Goal: Obtain resource: Obtain resource

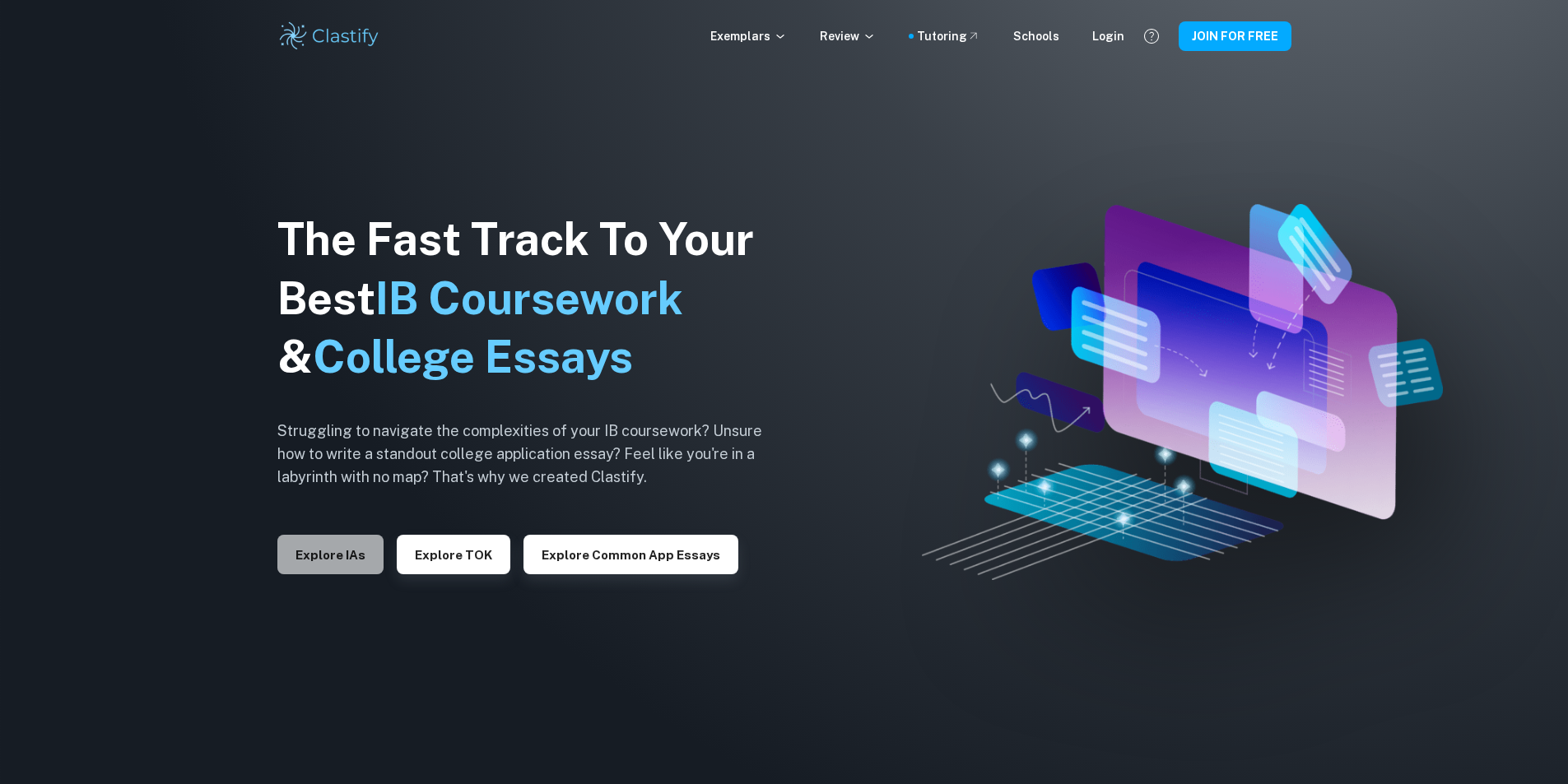
click at [351, 559] on button "Explore IAs" at bounding box center [331, 554] width 106 height 40
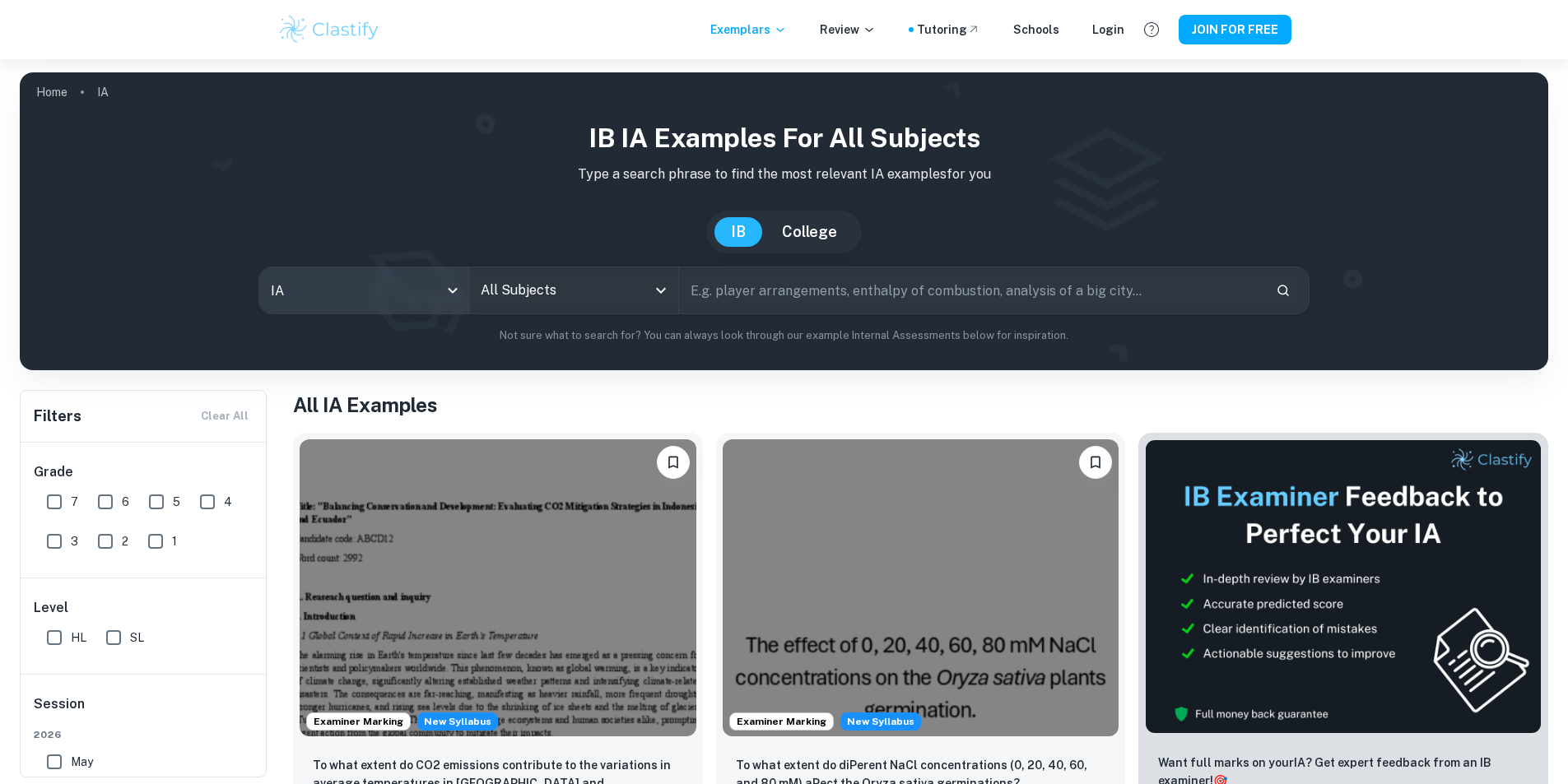
click at [359, 278] on body "We value your privacy We use cookies to enhance your browsing experience, serve…" at bounding box center [784, 451] width 1568 height 784
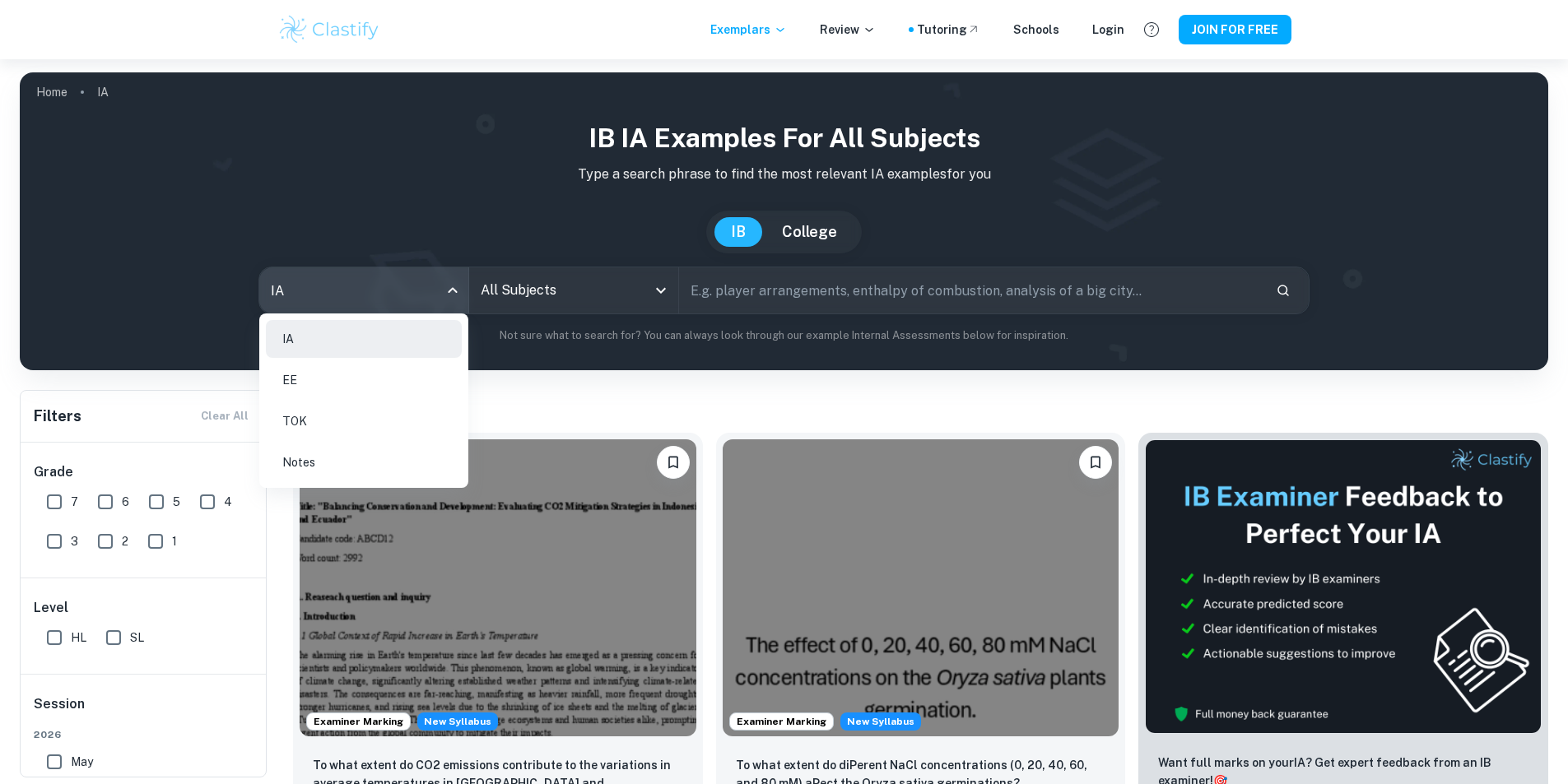
click at [346, 377] on li "EE" at bounding box center [364, 380] width 196 height 38
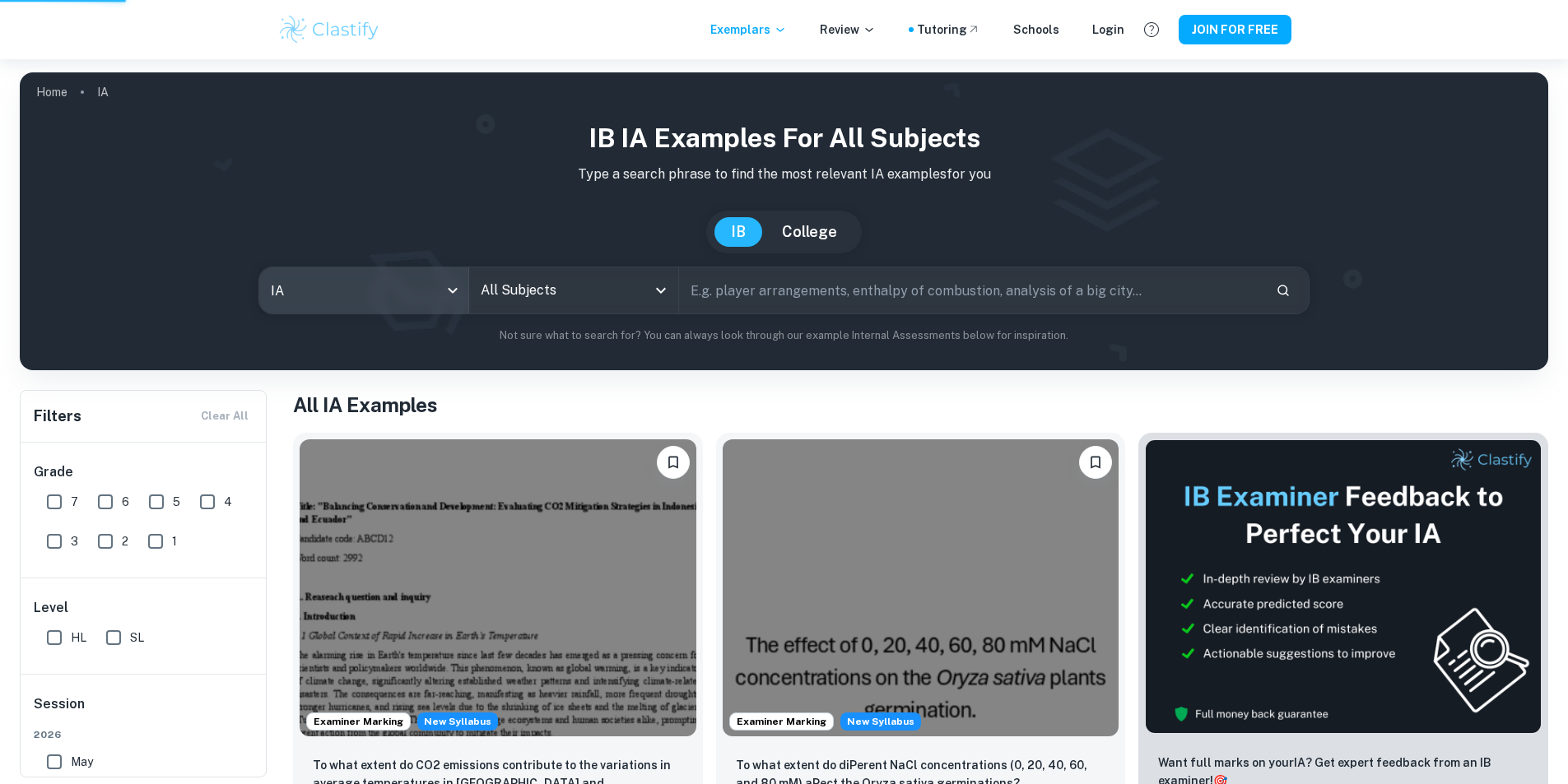
type input "ee"
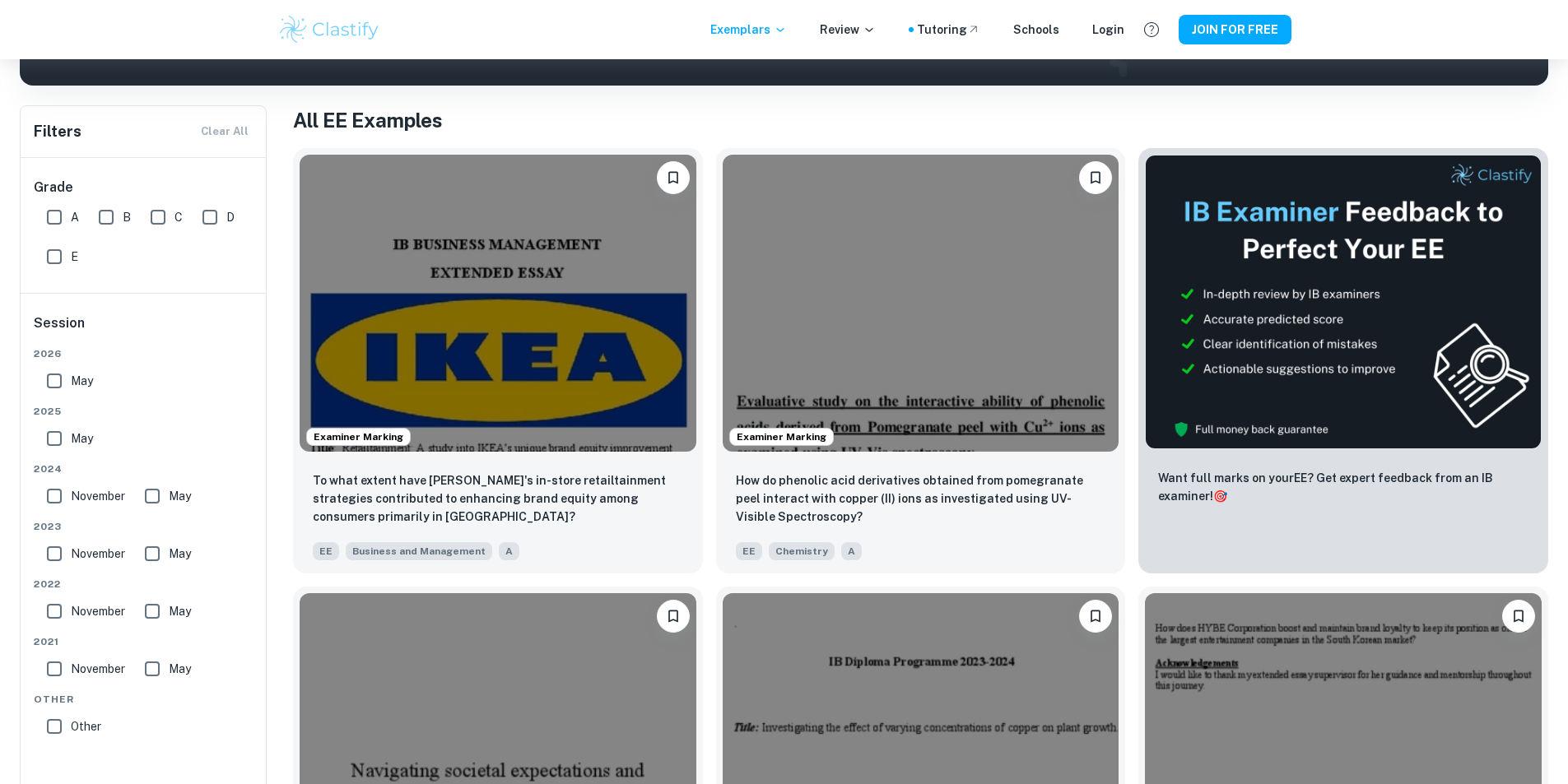
scroll to position [165, 0]
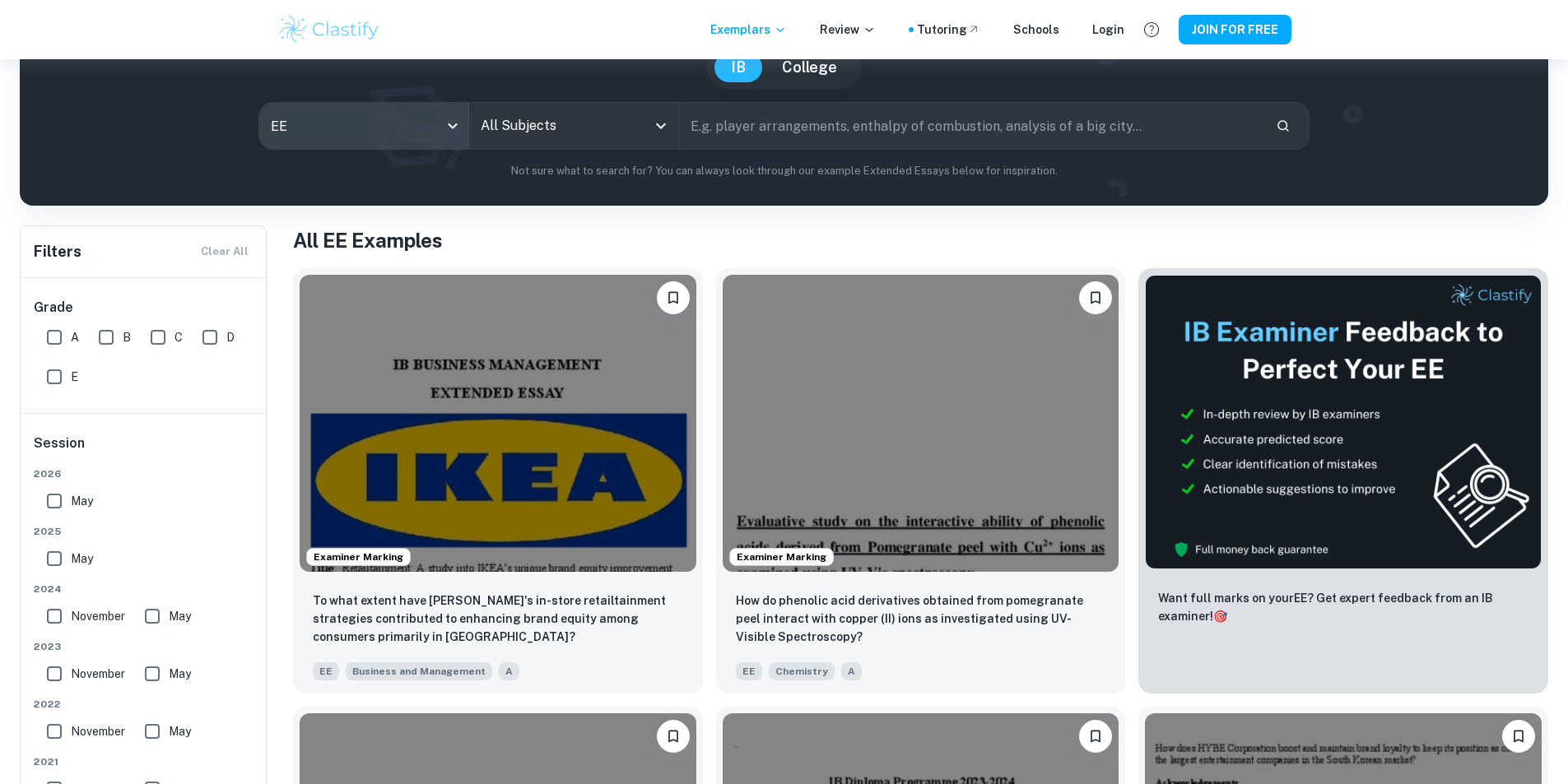
click at [574, 141] on div "All Subjects" at bounding box center [574, 126] width 209 height 46
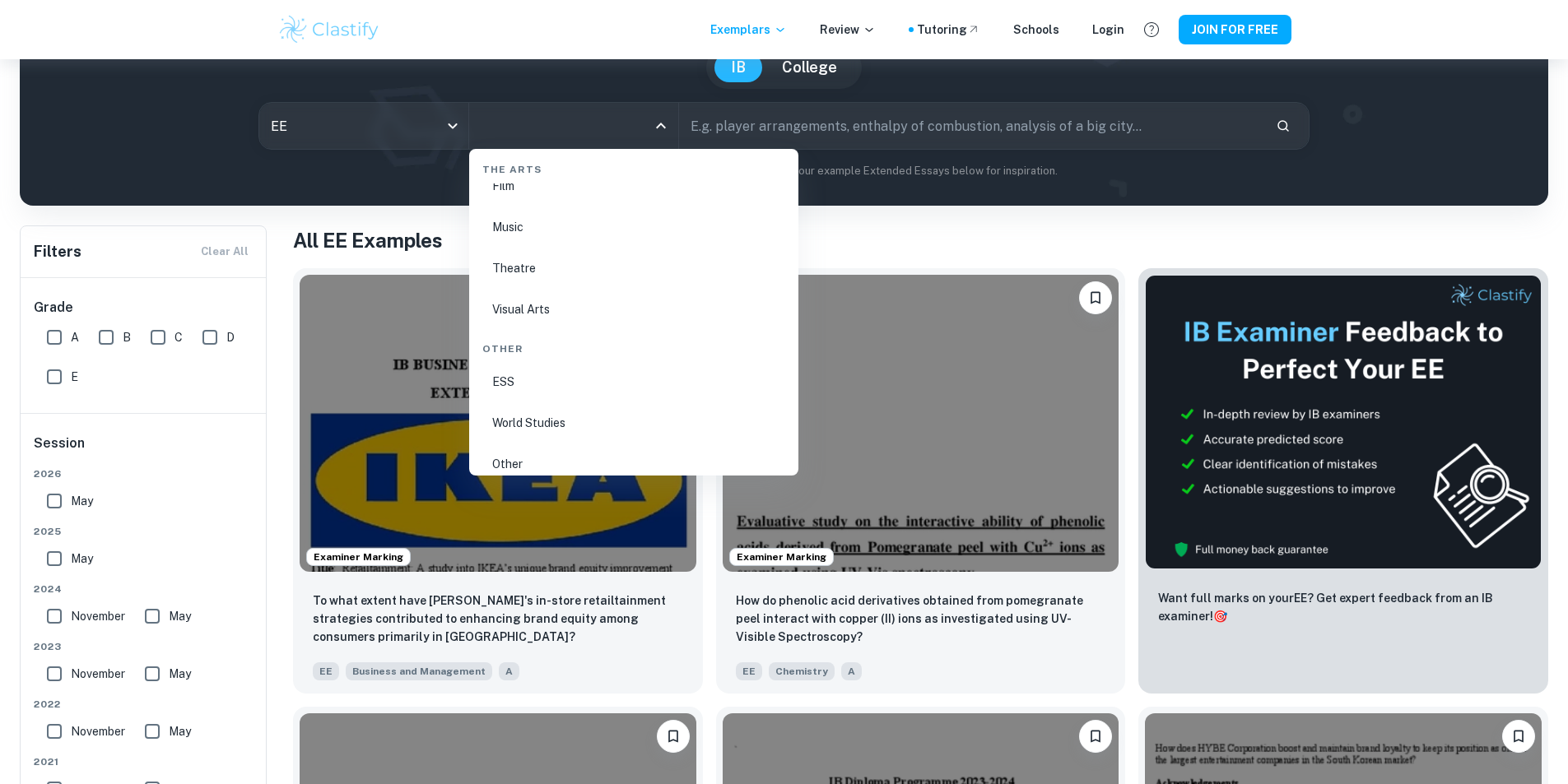
scroll to position [2866, 0]
click at [533, 399] on li "World Studies" at bounding box center [633, 408] width 316 height 38
type input "World Studies"
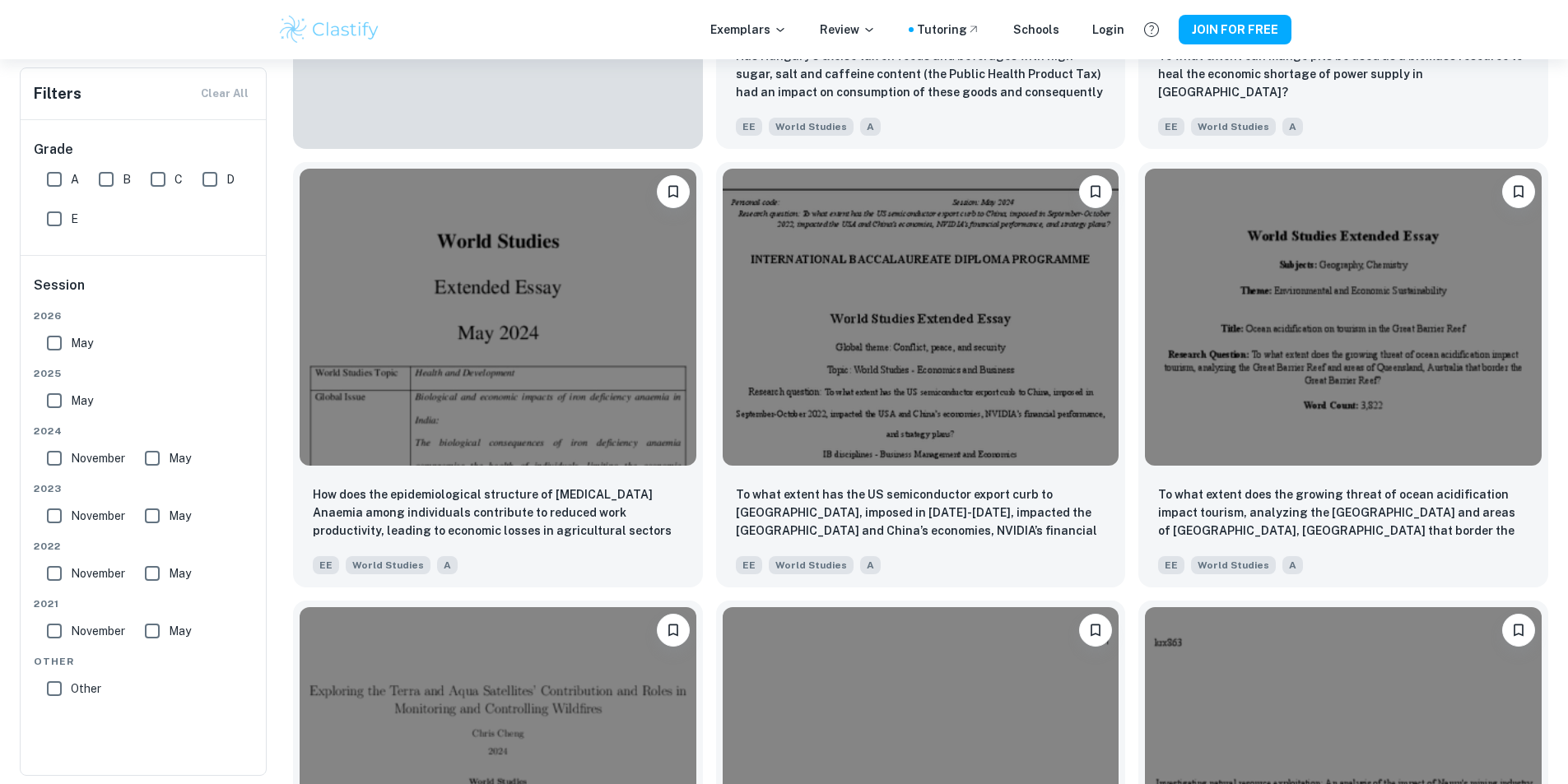
scroll to position [1645, 0]
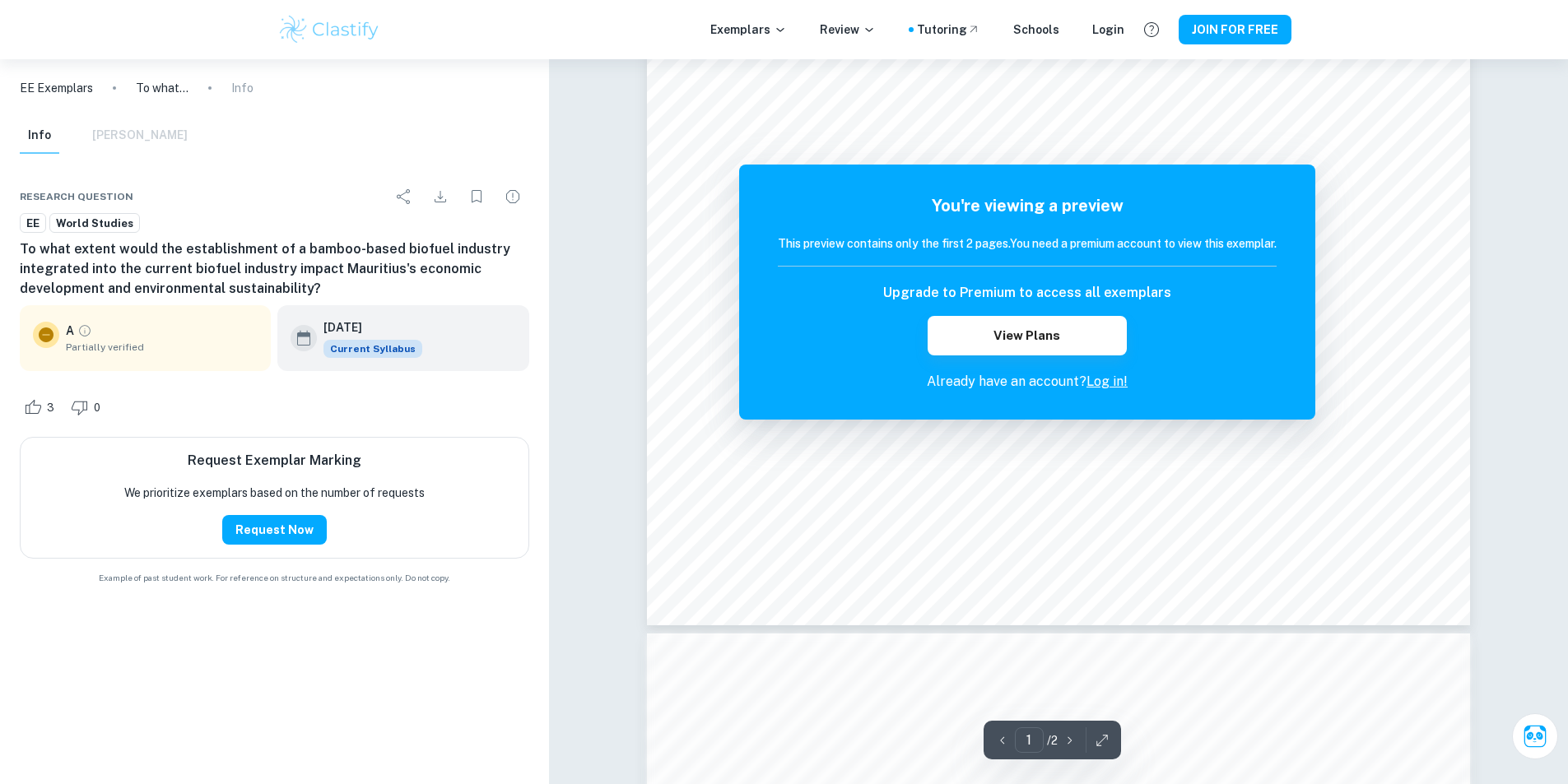
scroll to position [473, 0]
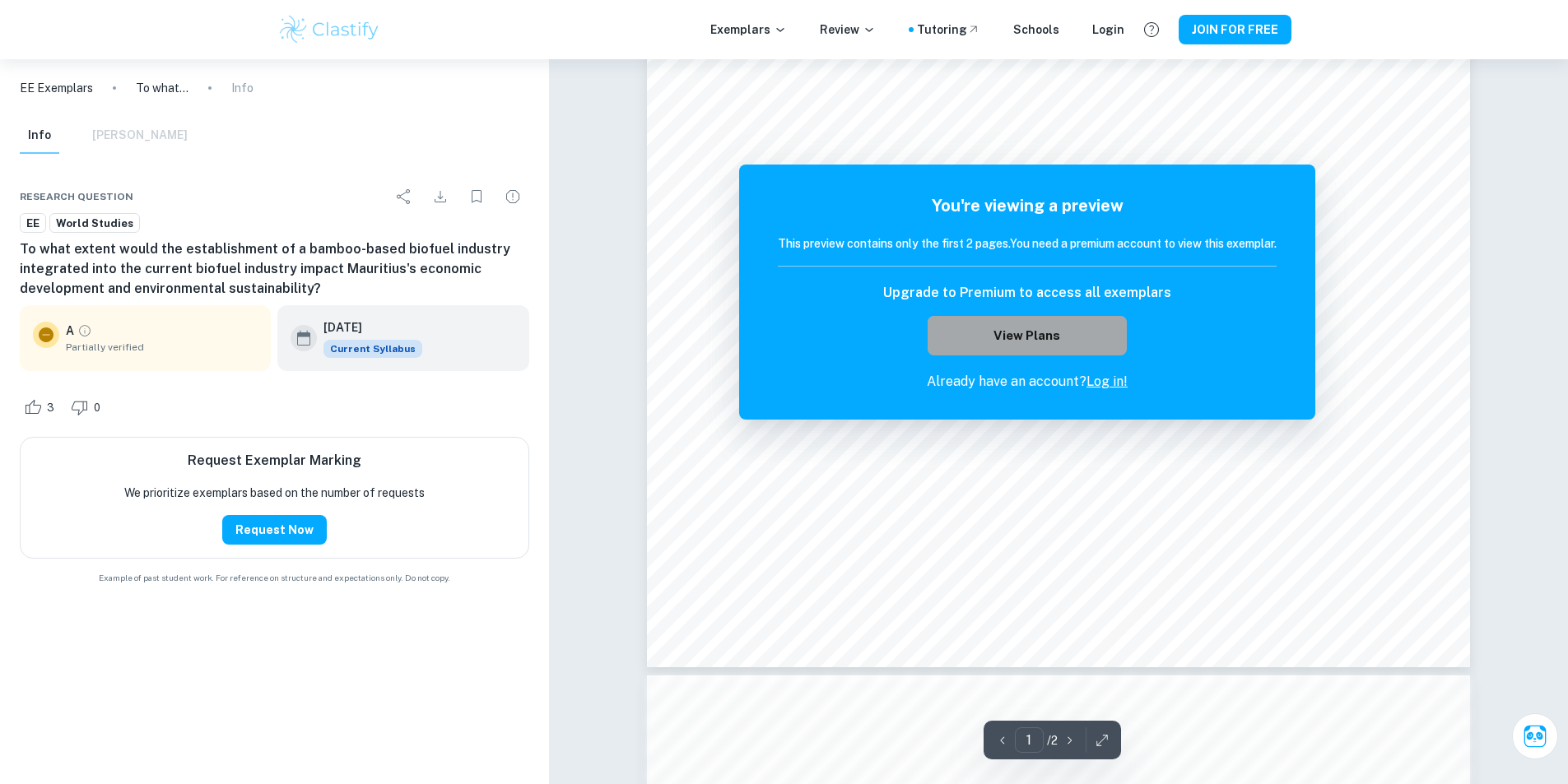
click at [1084, 330] on button "View Plans" at bounding box center [1027, 336] width 199 height 40
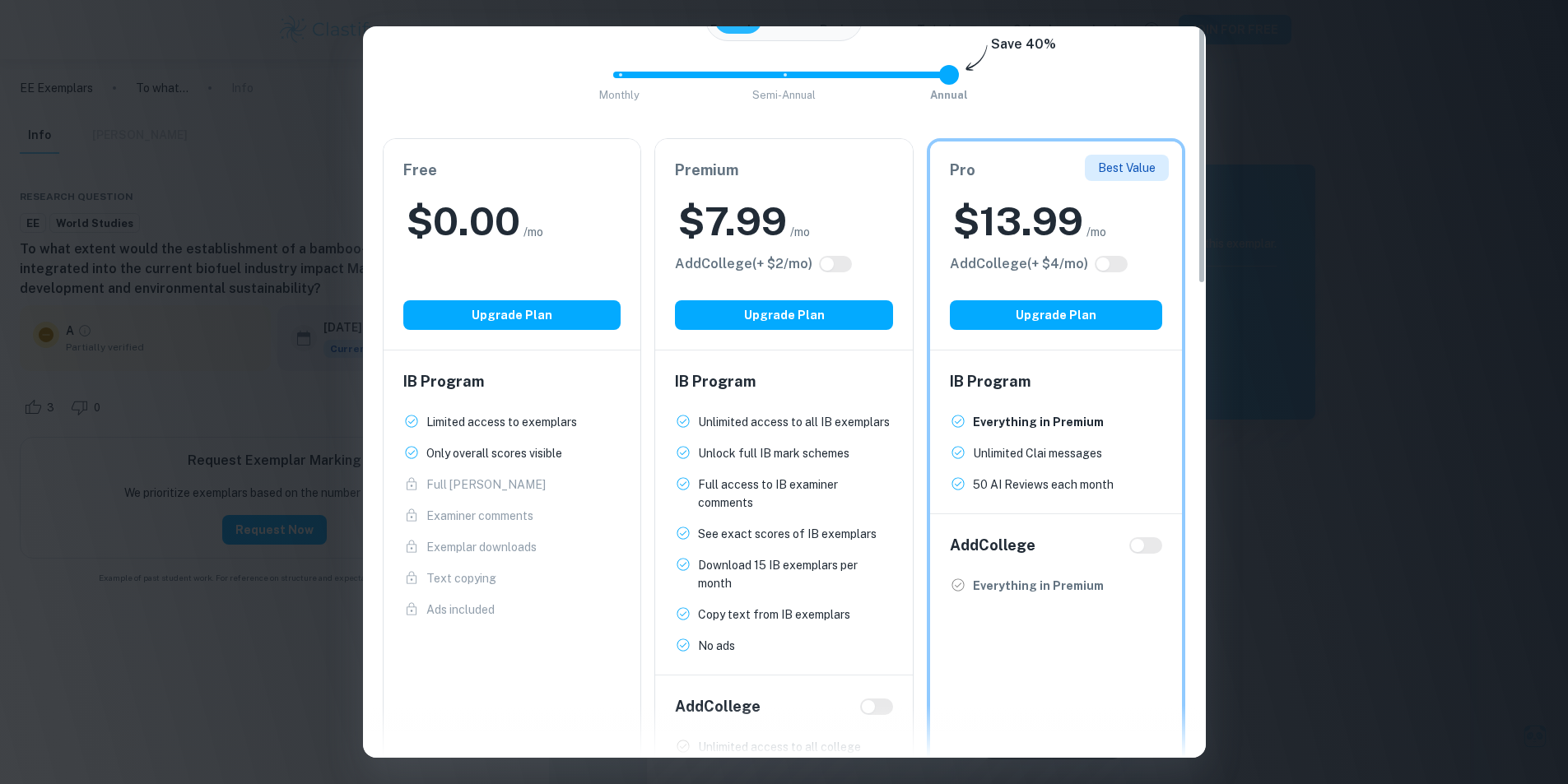
scroll to position [0, 0]
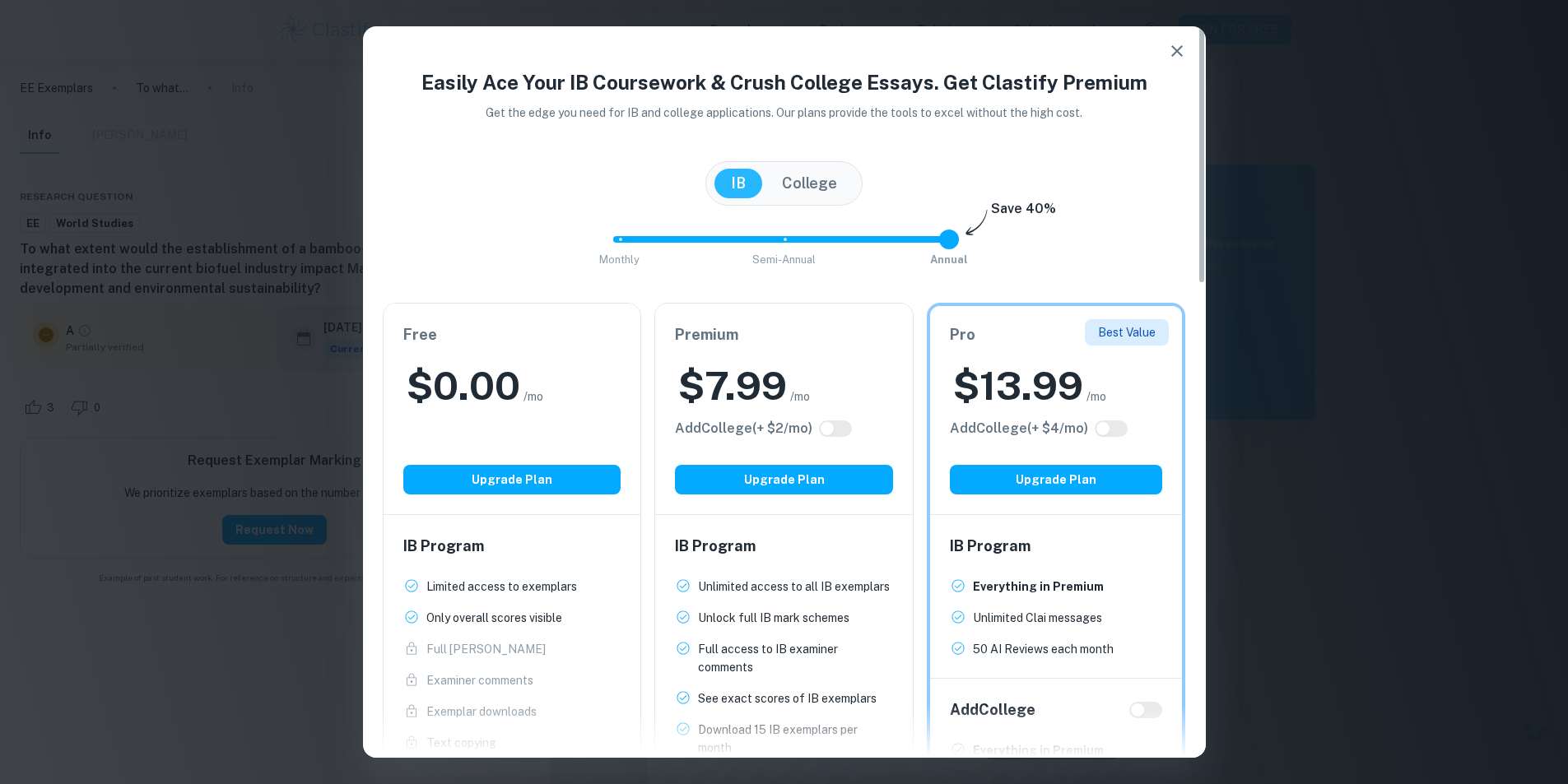
click at [1205, 201] on div "Easily Ace Your IB Coursework & Crush College Essays. Get Clastify Premium Get …" at bounding box center [784, 392] width 1568 height 784
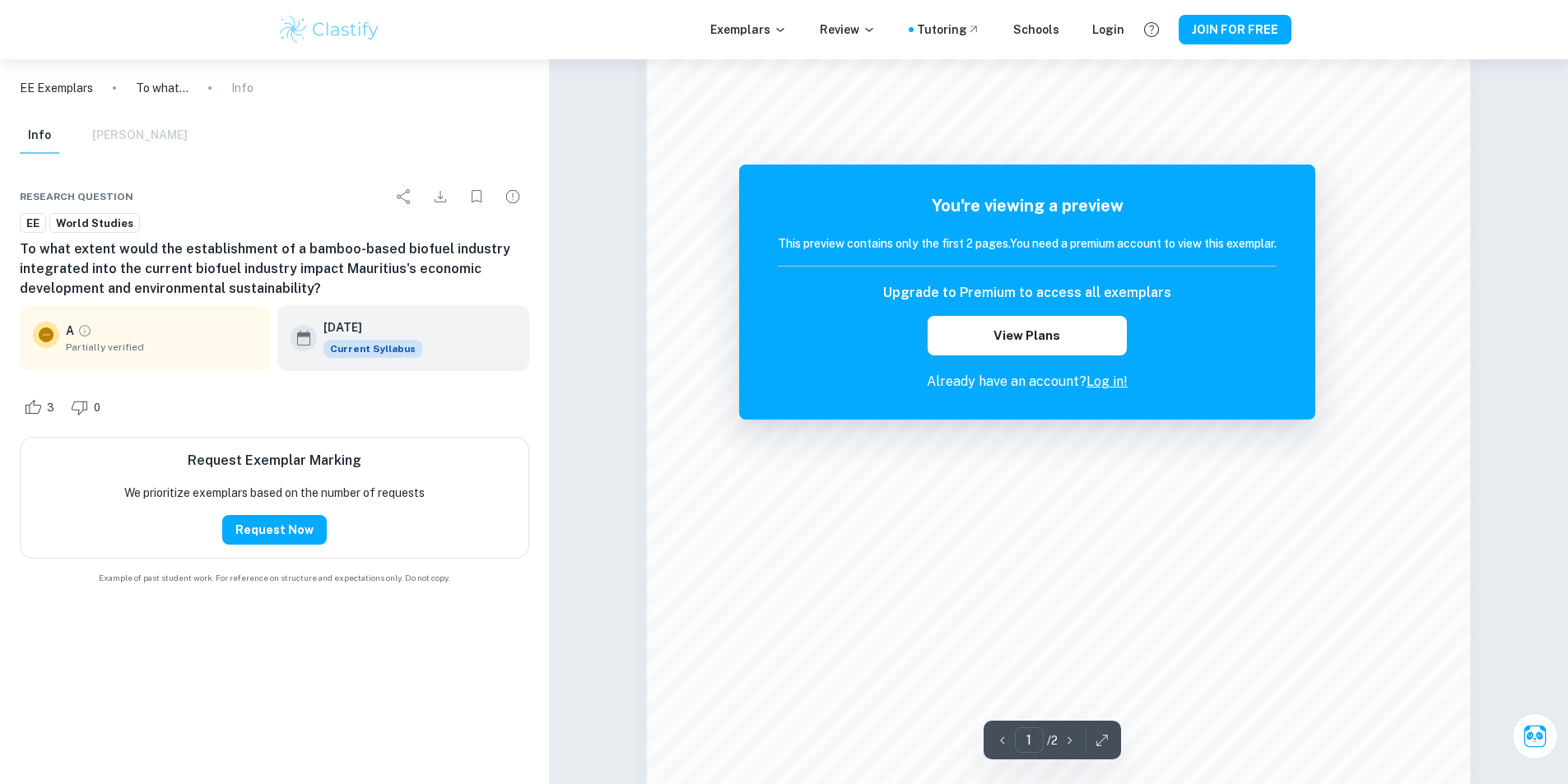
scroll to position [1542, 0]
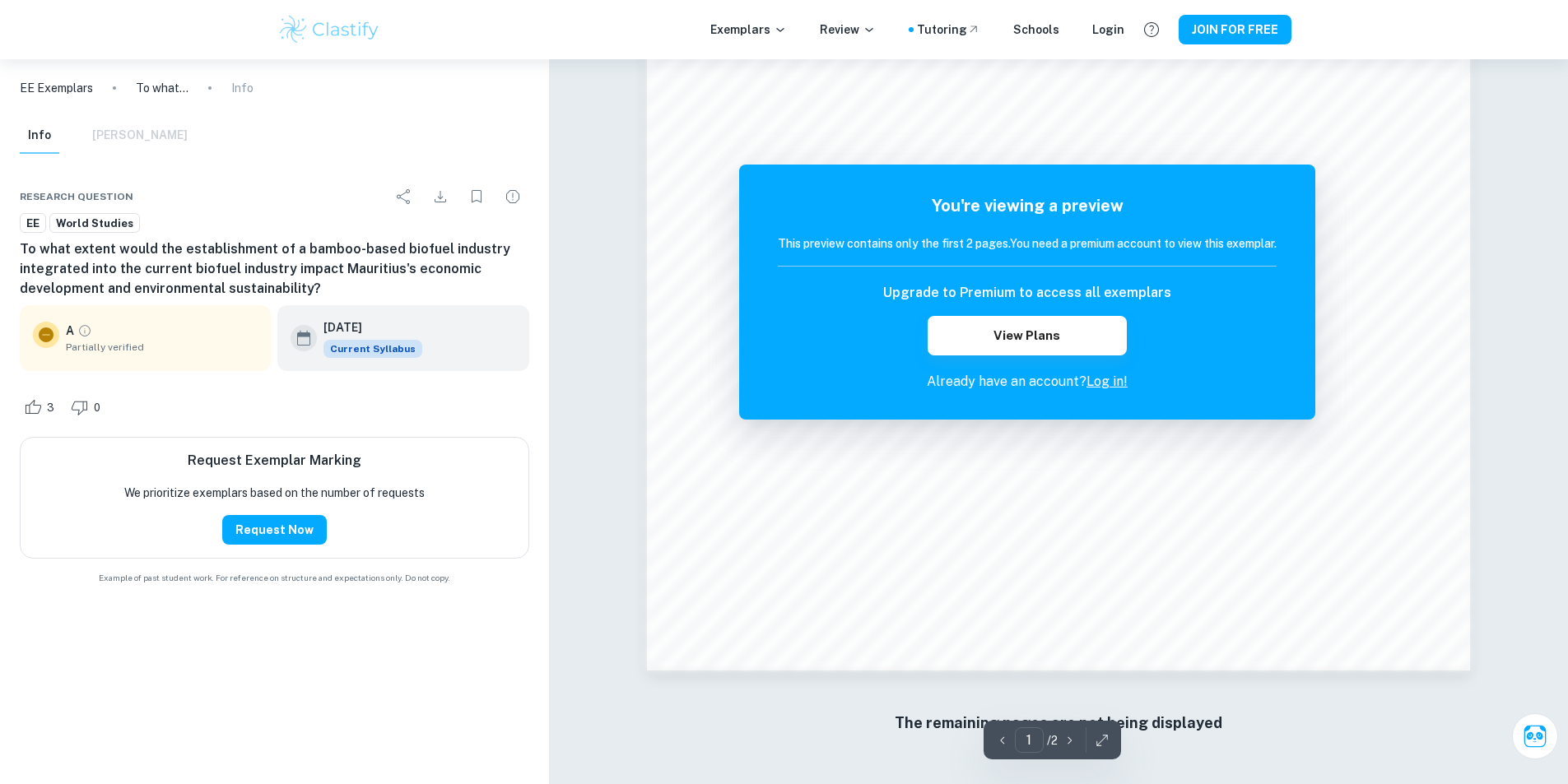
click at [359, 343] on span "Current Syllabus" at bounding box center [373, 349] width 99 height 18
click at [129, 121] on div "Info Mark Scheme" at bounding box center [103, 136] width 167 height 36
click at [129, 133] on div "Info Mark Scheme" at bounding box center [103, 136] width 167 height 36
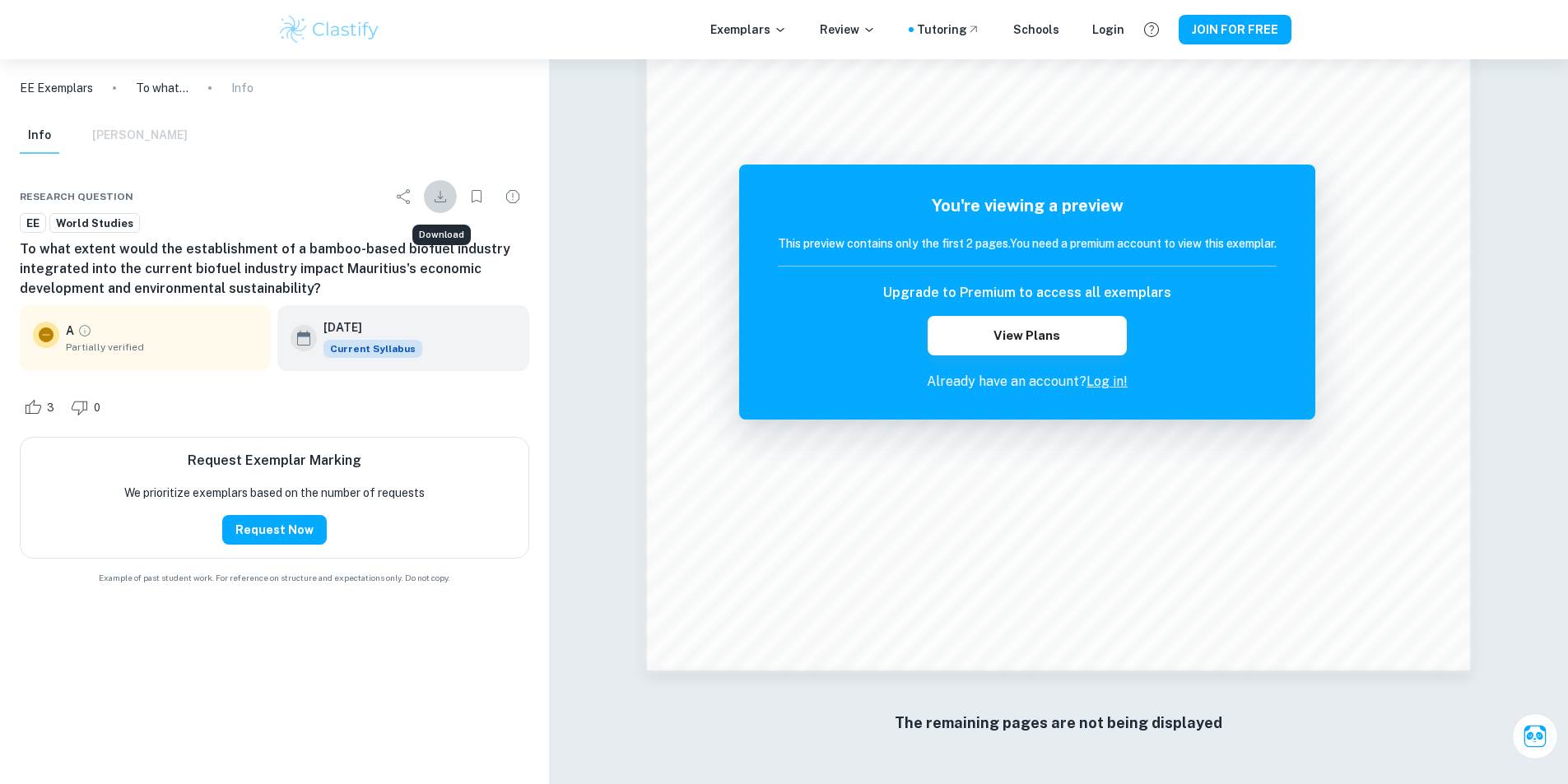
click at [445, 202] on icon "Download" at bounding box center [440, 196] width 20 height 20
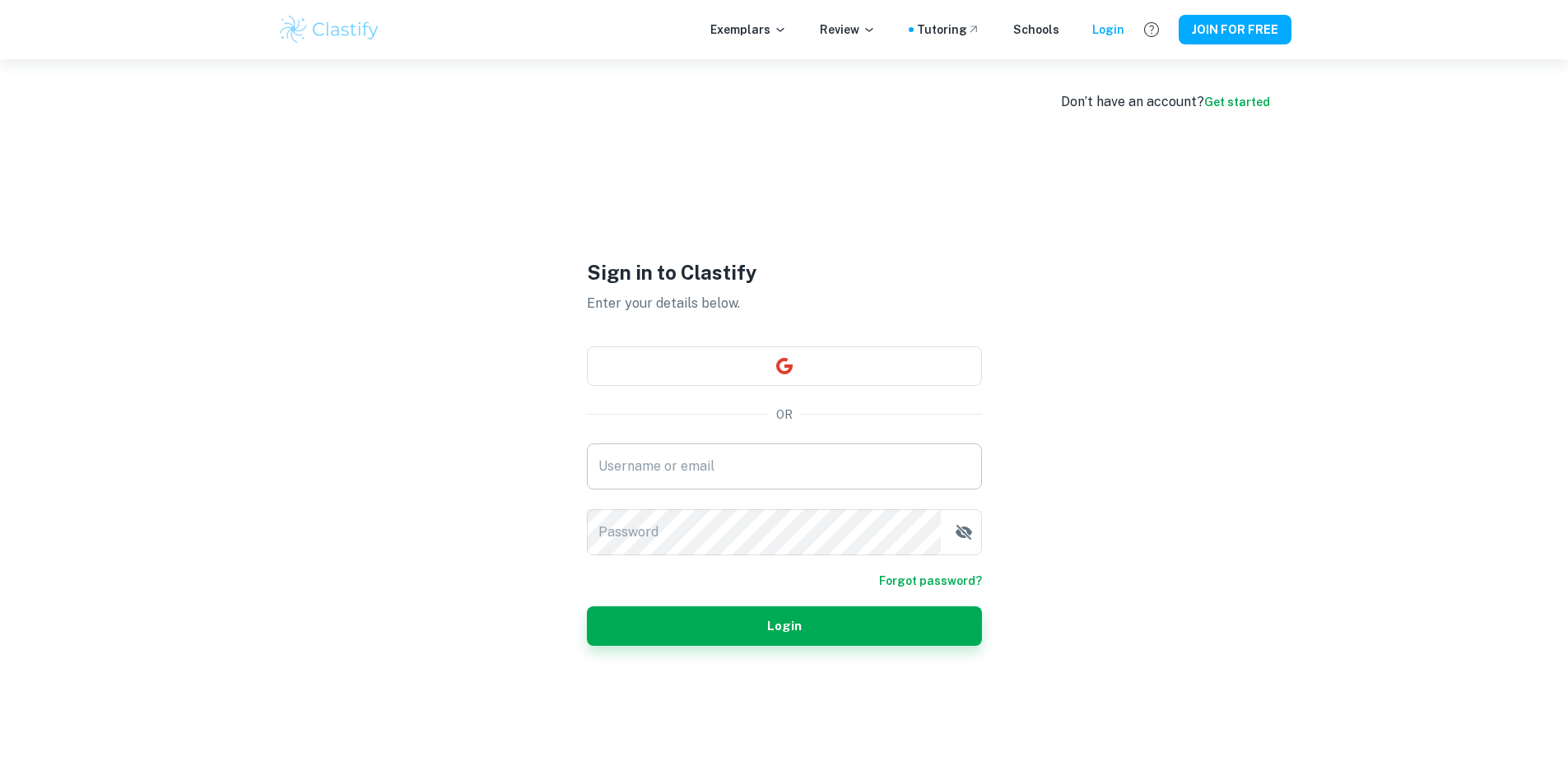
click at [600, 441] on div "Sign in to Clastify Enter your details below. OR Username or email Username or …" at bounding box center [784, 451] width 395 height 784
click at [605, 453] on input "Username or email" at bounding box center [784, 466] width 395 height 46
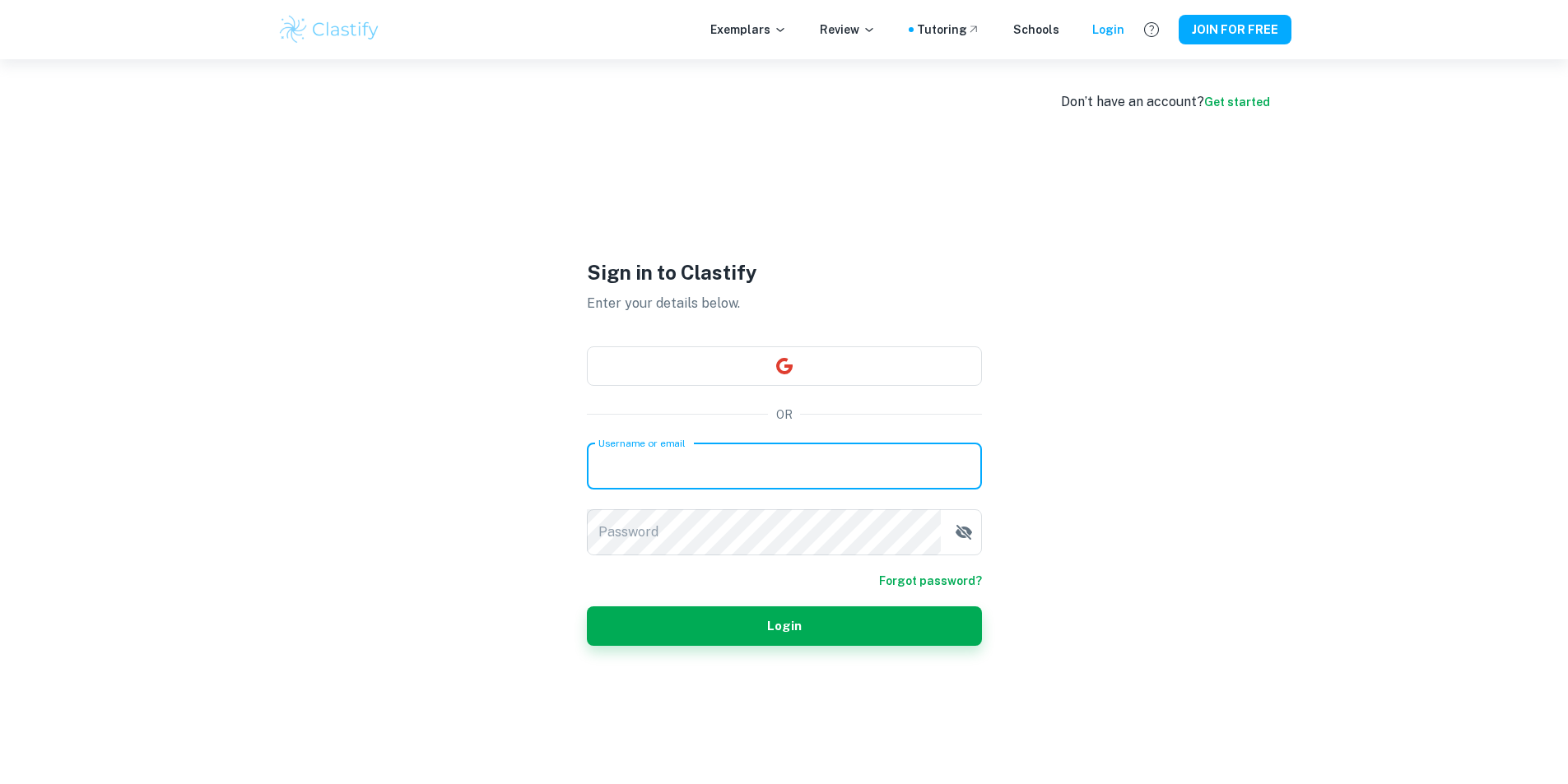
click at [607, 455] on input "Username or email" at bounding box center [784, 466] width 395 height 46
type input "jacoms2008@icloud.com"
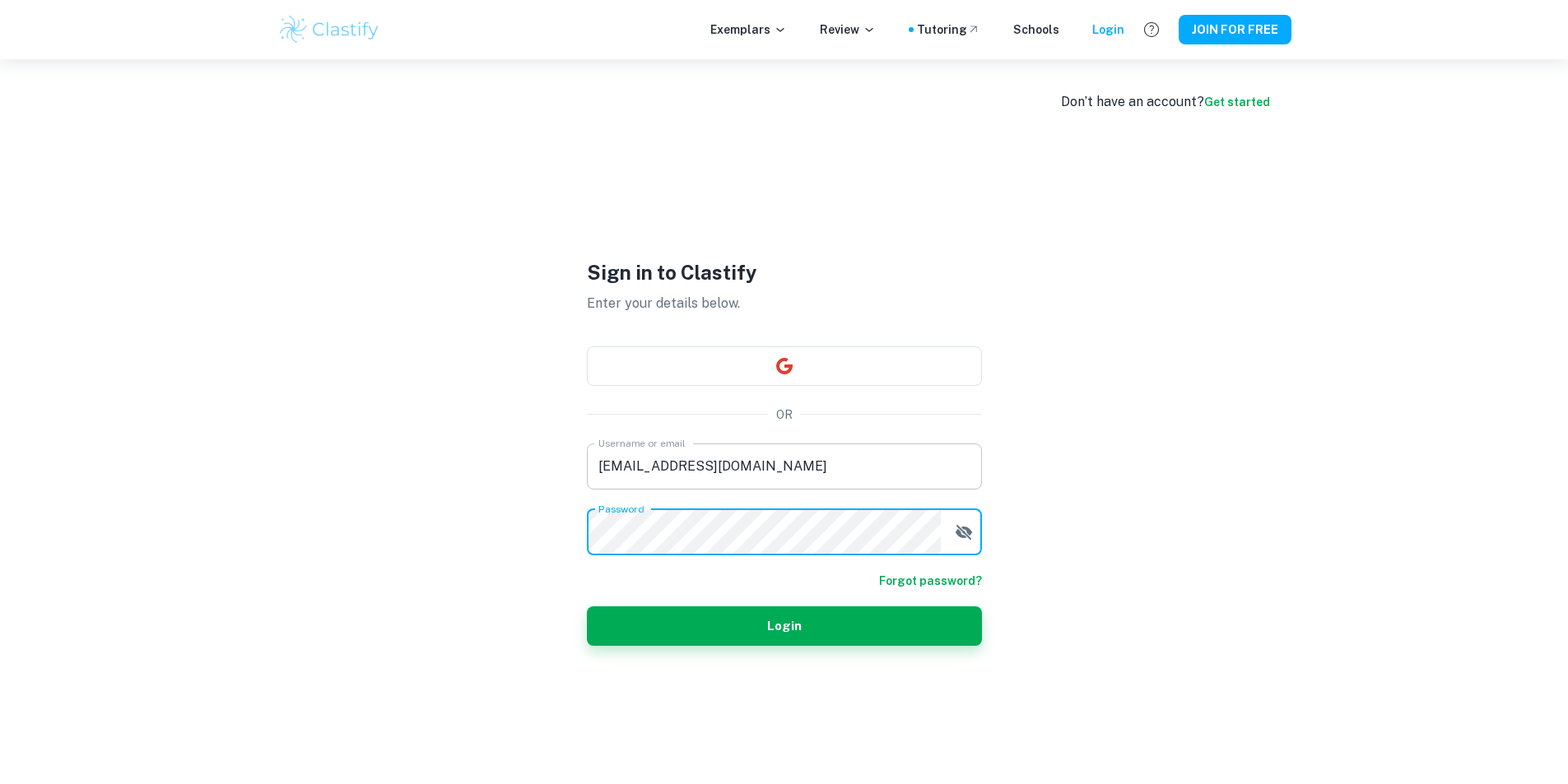
click at [736, 471] on input "jacoms2008@icloud.com" at bounding box center [784, 466] width 395 height 46
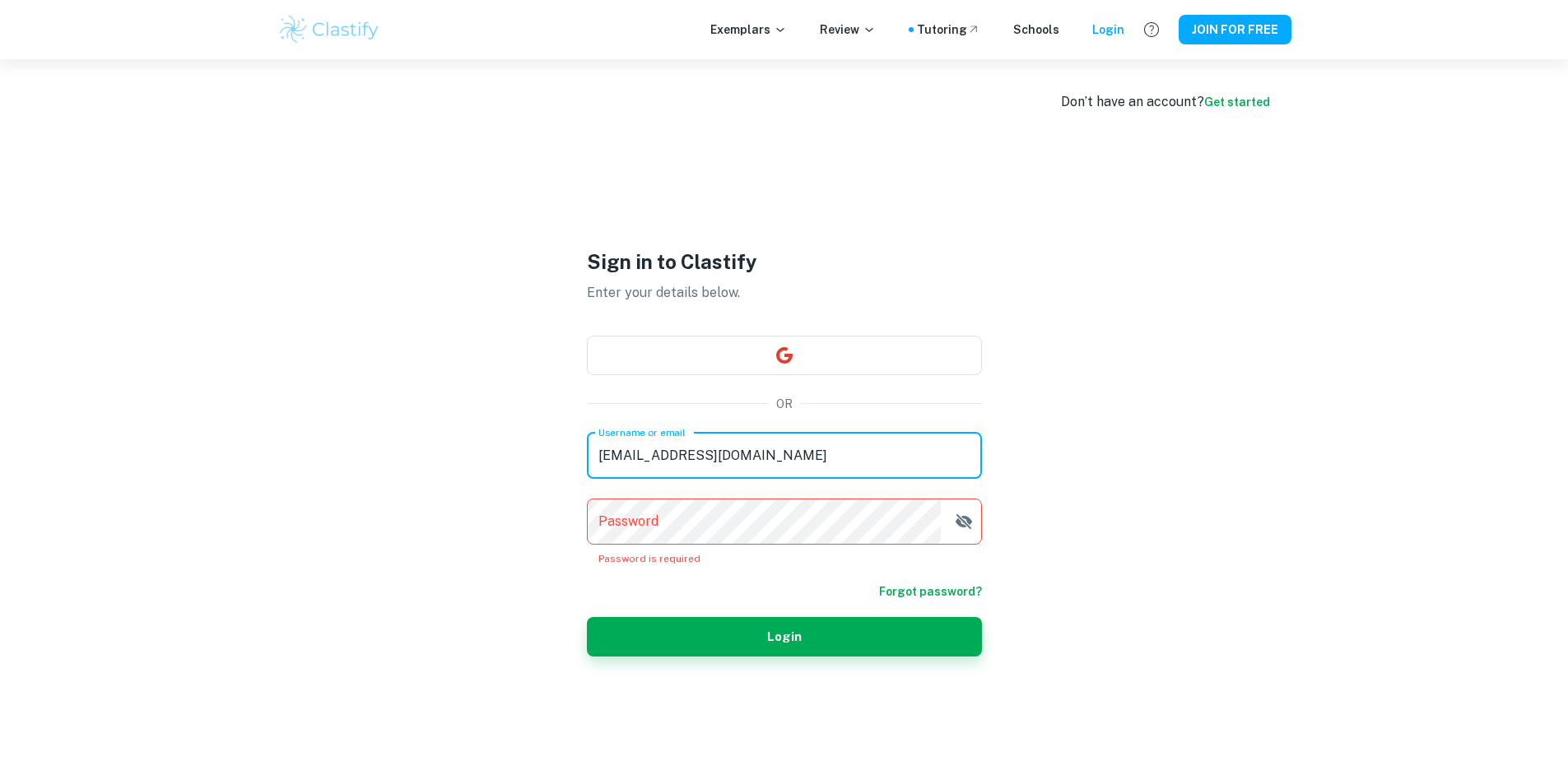
click at [736, 470] on input "jacoms2008@icloud.com" at bounding box center [784, 455] width 395 height 46
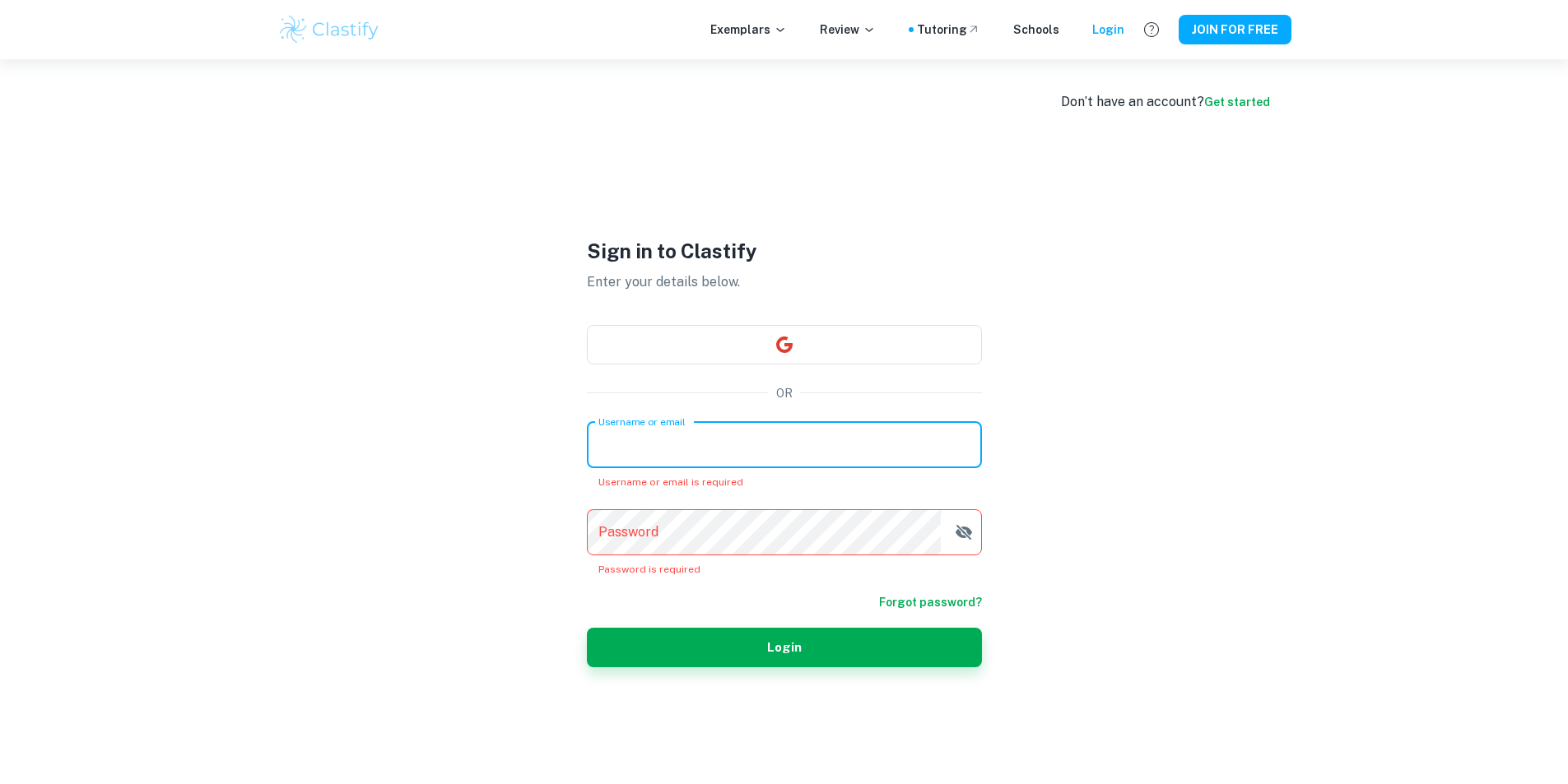
click at [1242, 89] on div "Don’t have an account? Get started Sign in to Clastify Enter your details below…" at bounding box center [784, 451] width 1053 height 784
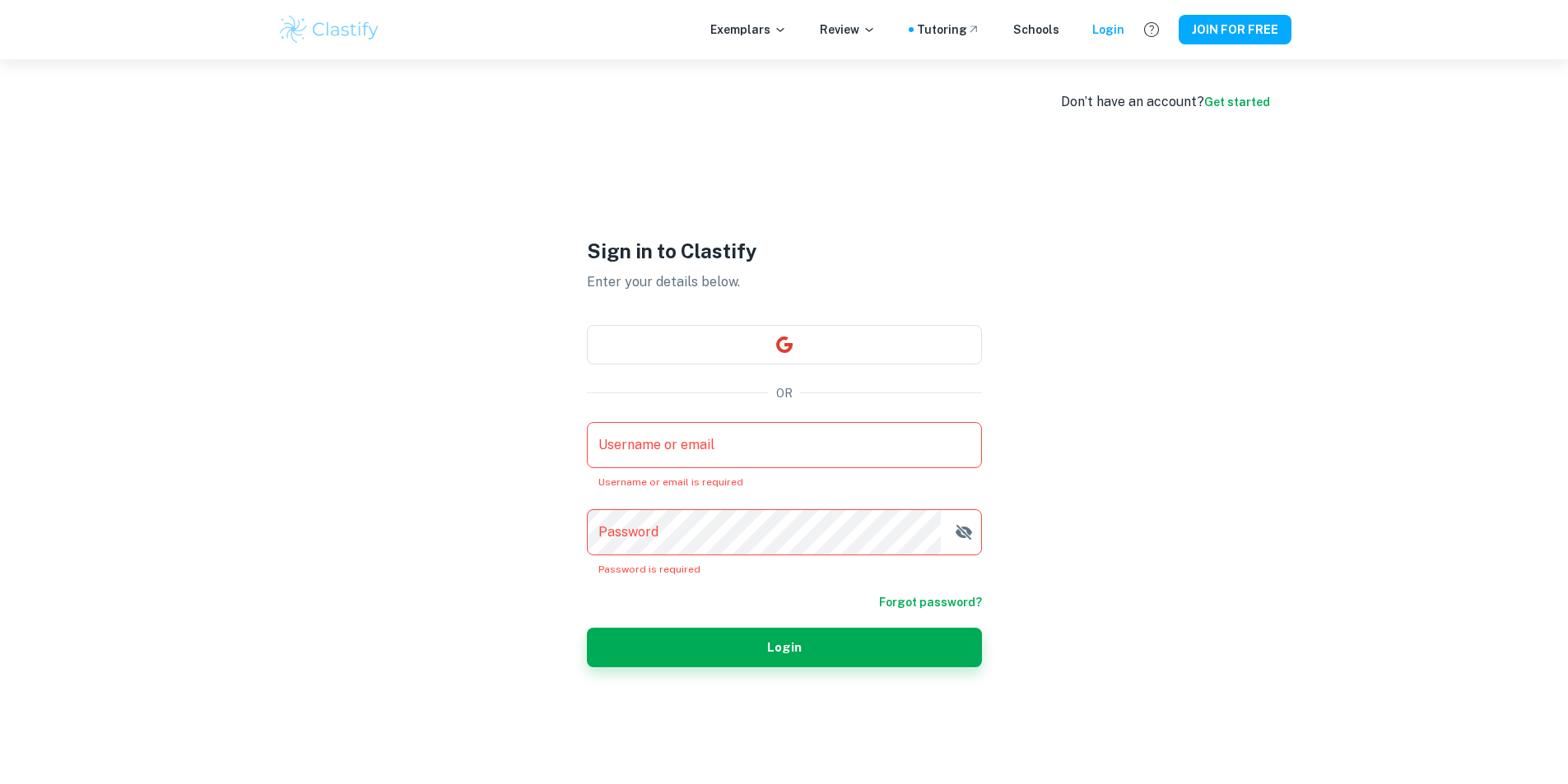
click at [1241, 102] on link "Get started" at bounding box center [1237, 101] width 66 height 13
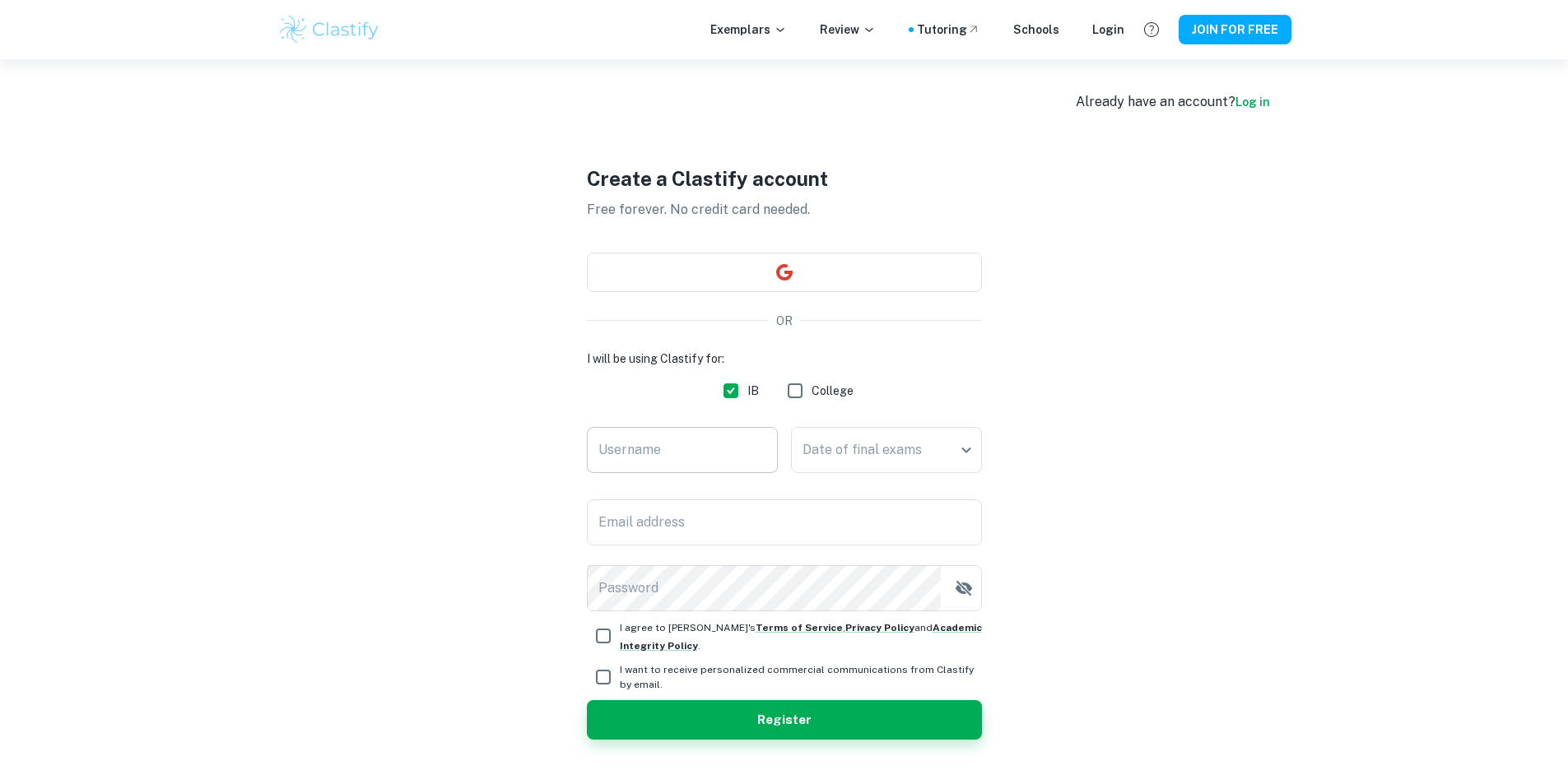
click at [707, 448] on input "Username" at bounding box center [682, 449] width 191 height 46
type input "jj"
click at [872, 447] on body "We value your privacy We use cookies to enhance your browsing experience, serve…" at bounding box center [784, 451] width 1568 height 784
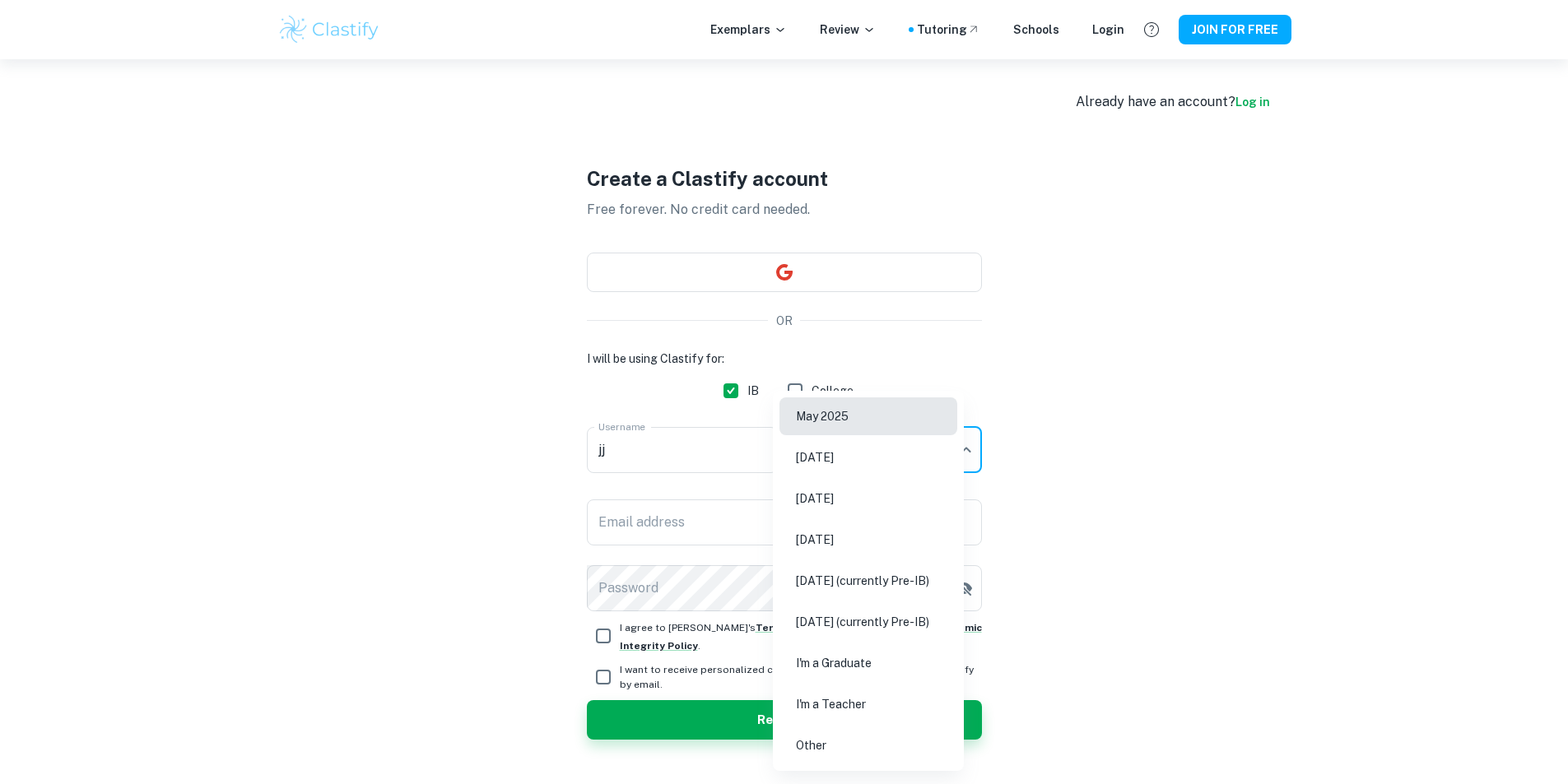
click at [858, 501] on li "May 2026" at bounding box center [868, 499] width 178 height 38
type input "M26"
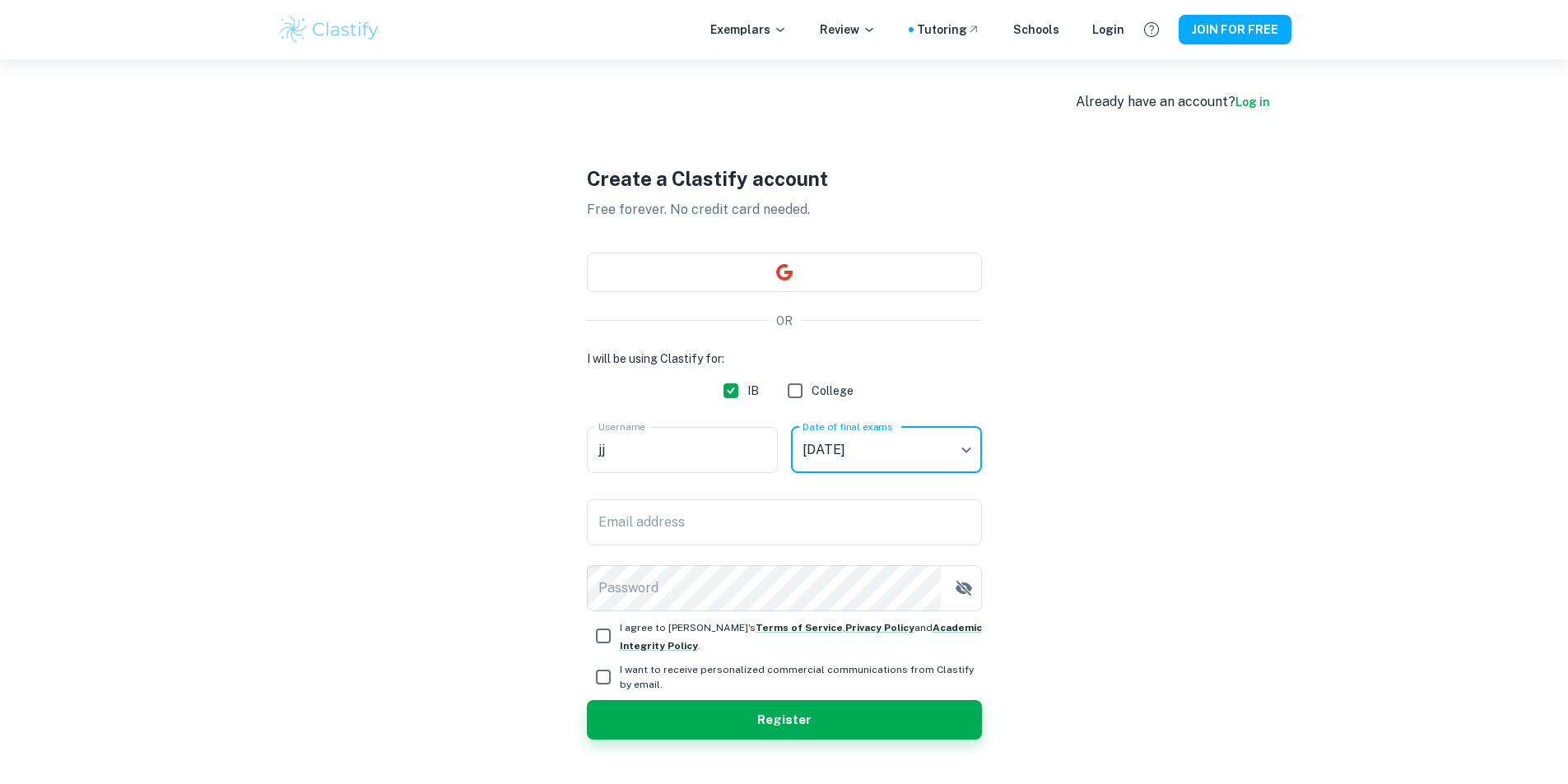
click at [792, 528] on div "May 2025 November 2025 May 2026 November 2026 May 2027 (currently Pre-IB) Novem…" at bounding box center [784, 392] width 1568 height 784
click at [783, 532] on input "Email address" at bounding box center [784, 522] width 395 height 46
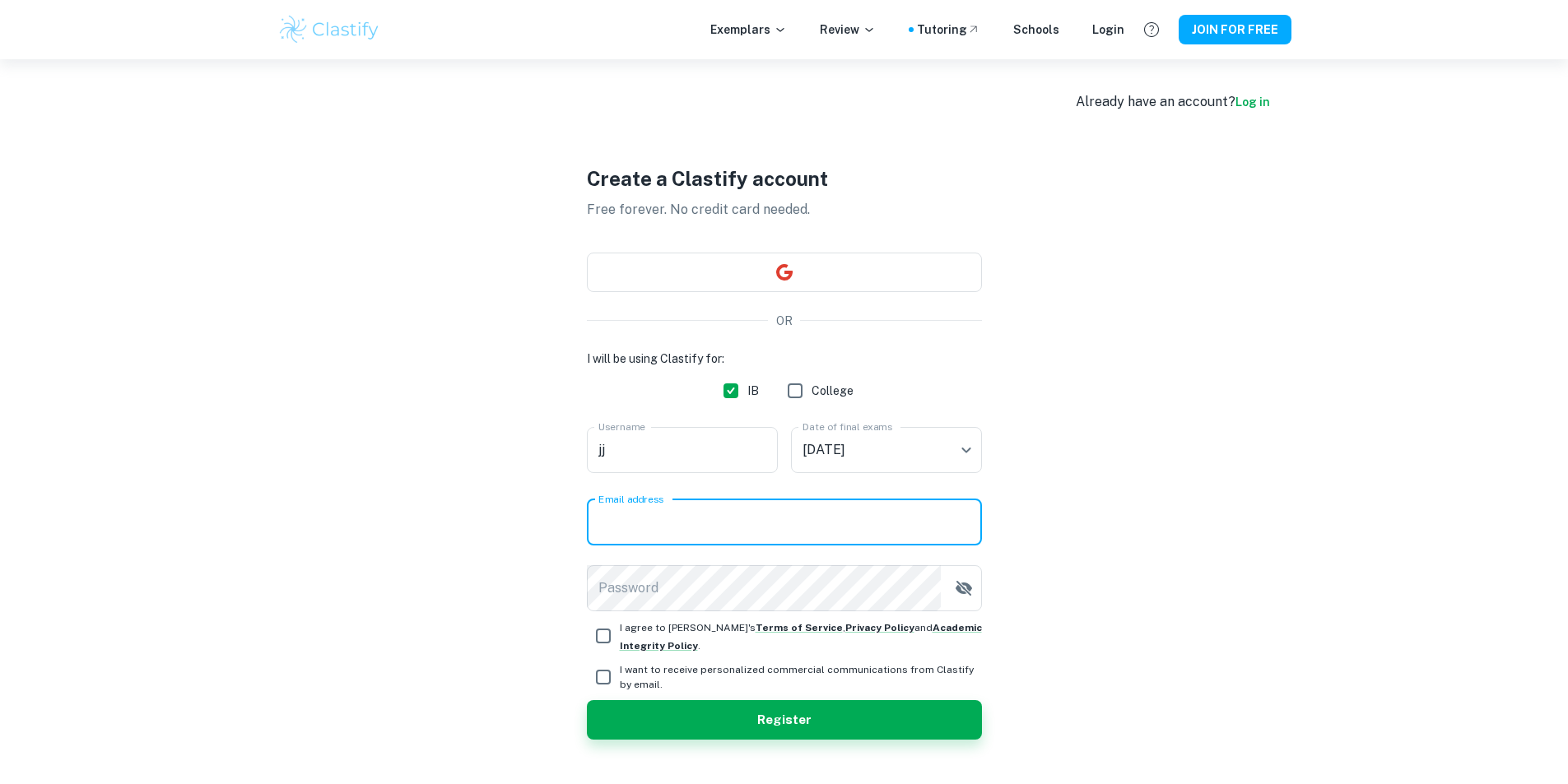
click at [772, 533] on input "Email address" at bounding box center [784, 522] width 395 height 46
type input "J.Shah@whitgift.co.uk"
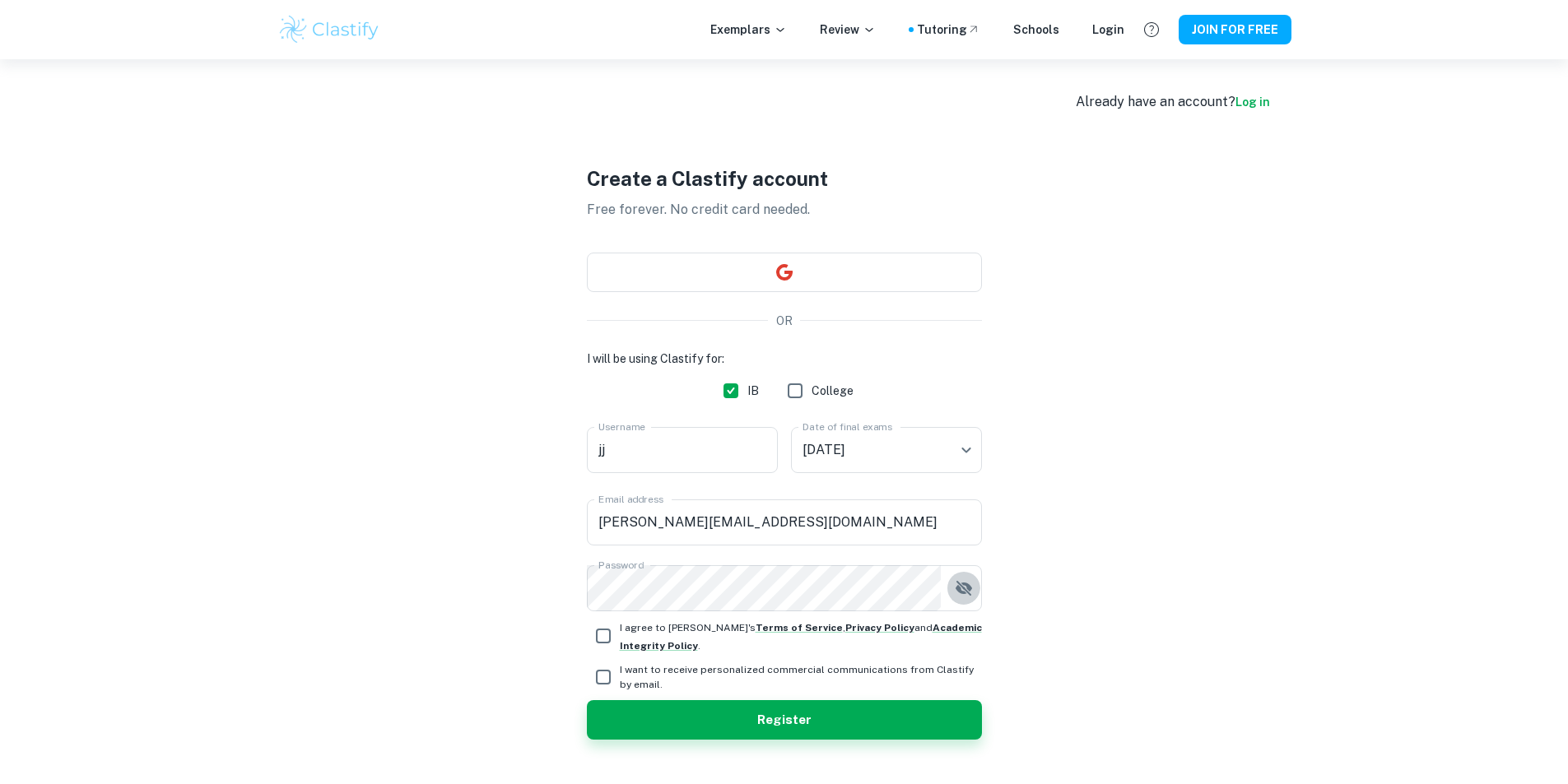
click at [613, 634] on input "I agree to Clastify's Terms of Service , Privacy Policy and Academic Integrity …" at bounding box center [603, 636] width 33 height 33
checkbox input "true"
click at [607, 674] on input "I want to receive personalized commercial communications from Clastify by email." at bounding box center [603, 676] width 33 height 33
checkbox input "true"
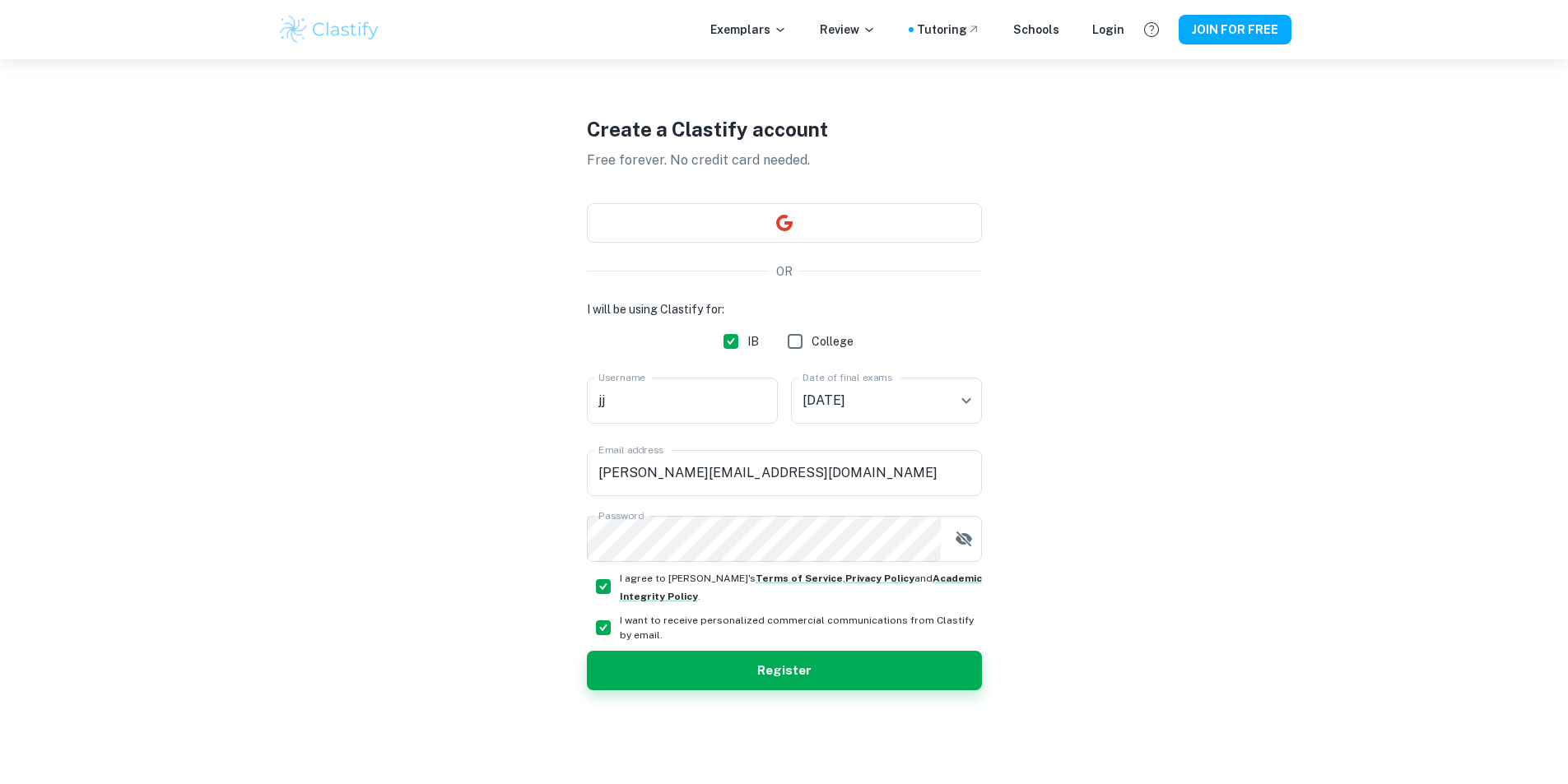
scroll to position [59, 0]
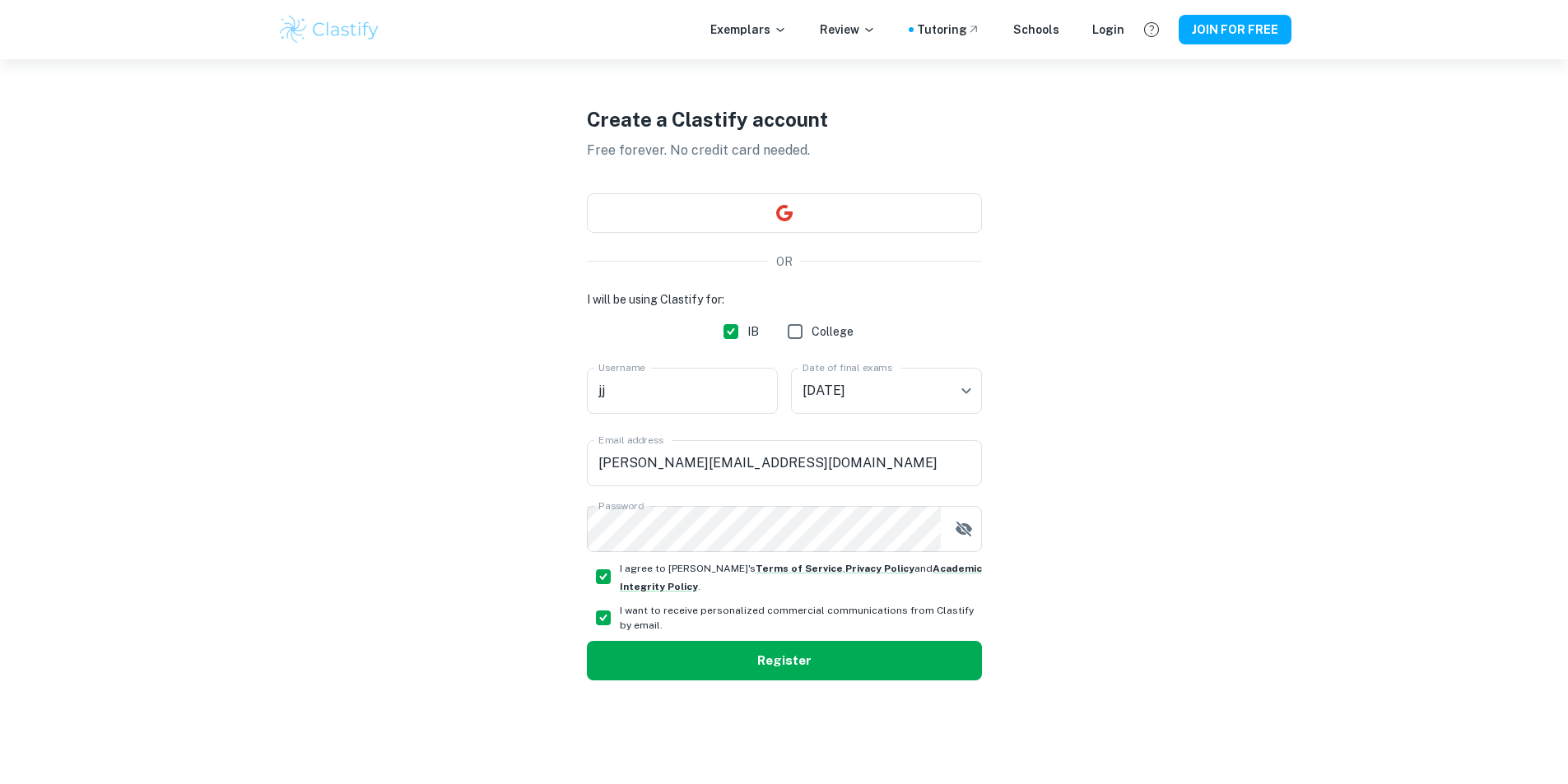
click at [763, 657] on button "Register" at bounding box center [784, 661] width 395 height 40
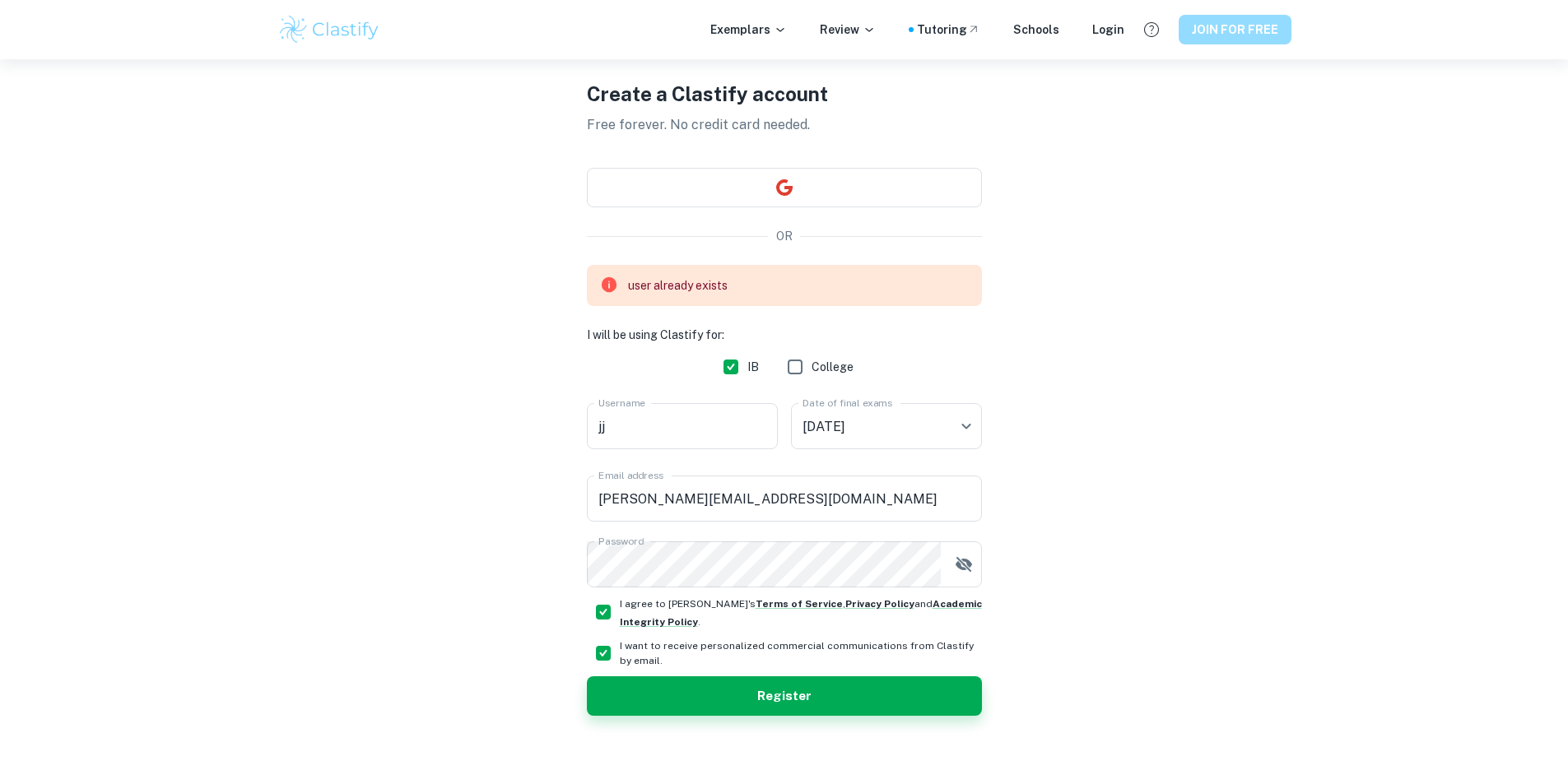
click at [1202, 22] on button "JOIN FOR FREE" at bounding box center [1235, 29] width 113 height 29
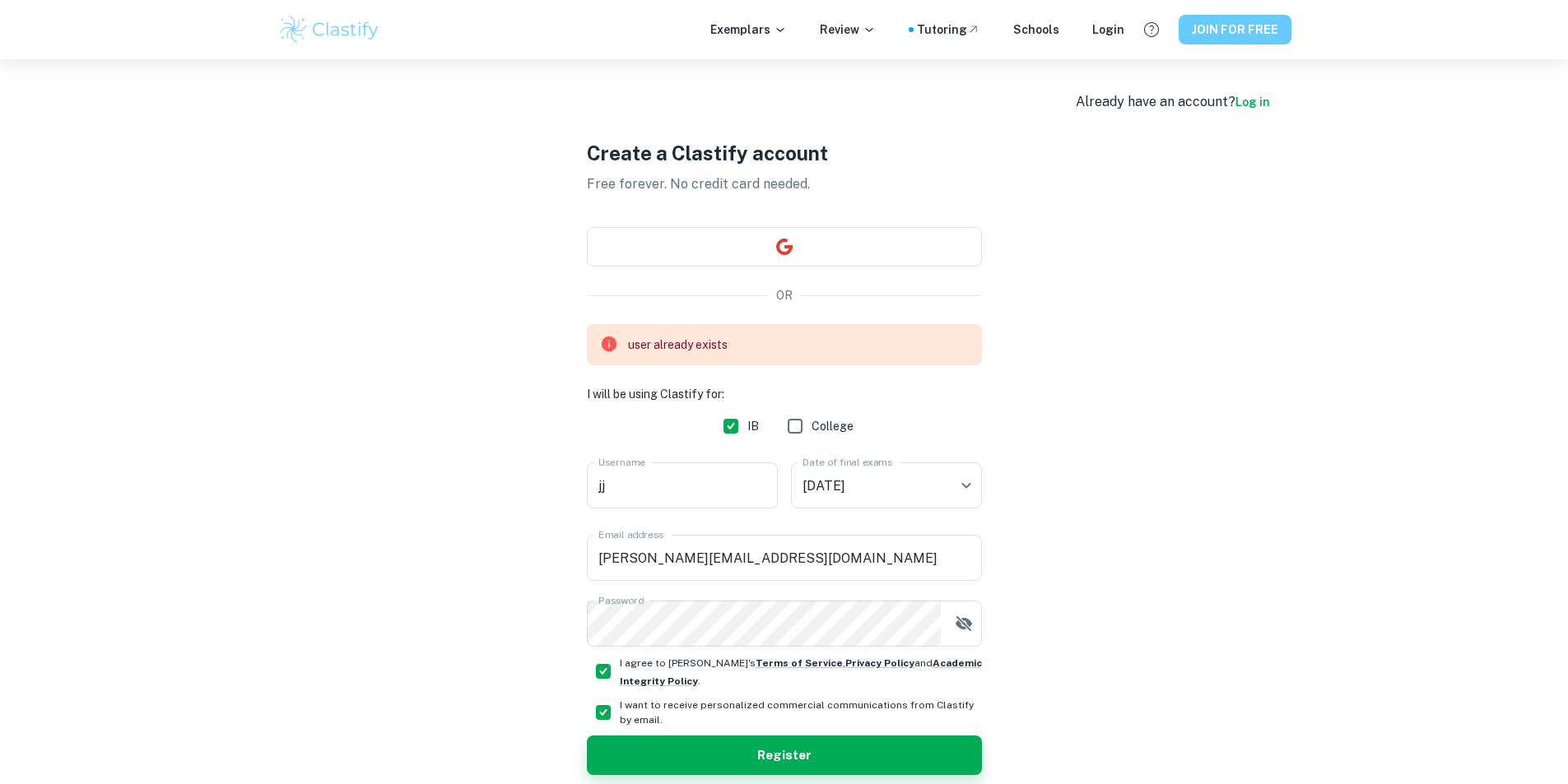
click at [1202, 29] on button "JOIN FOR FREE" at bounding box center [1235, 29] width 113 height 29
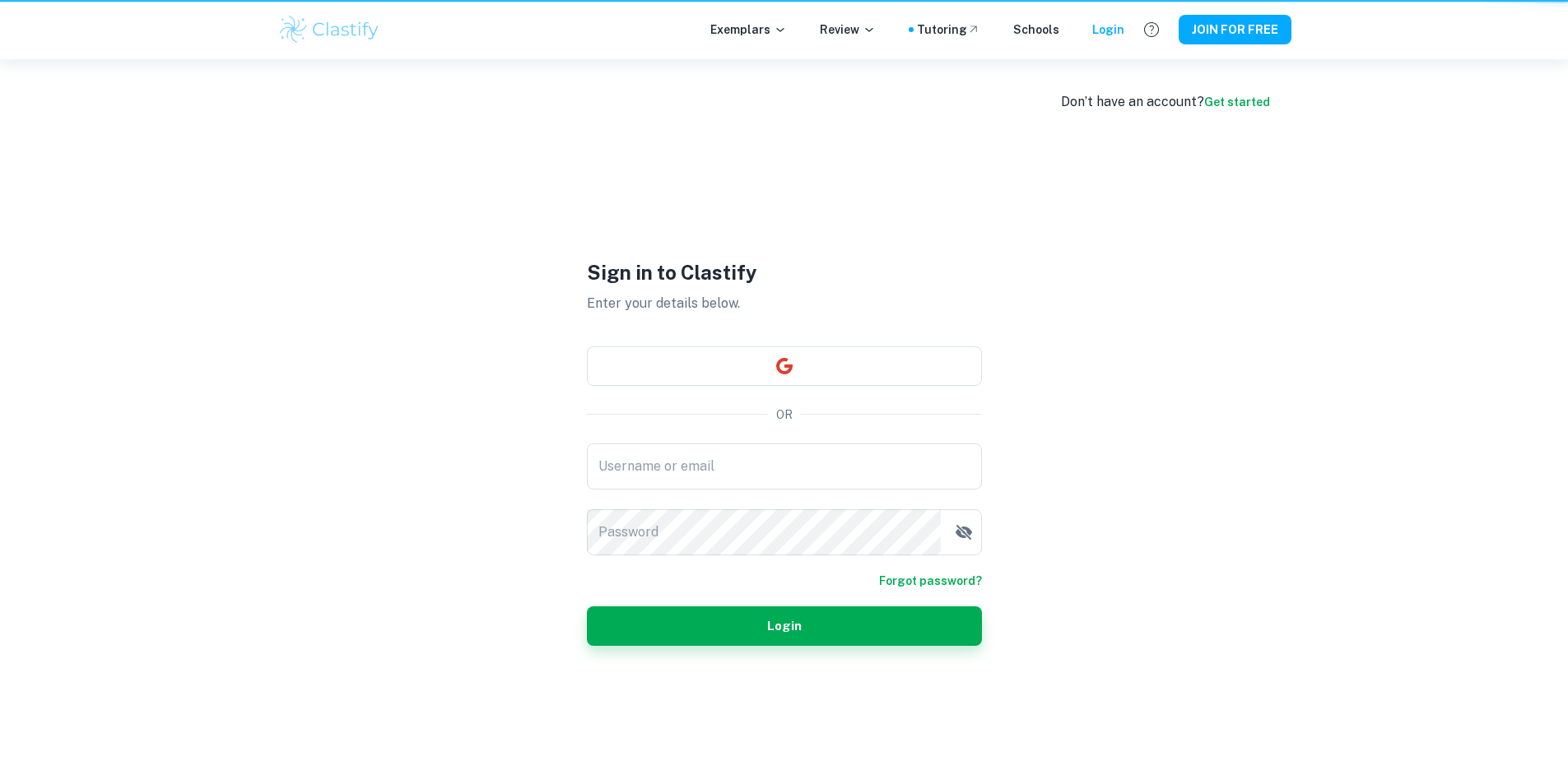
type input "J.Shah@whitgift.co.uk"
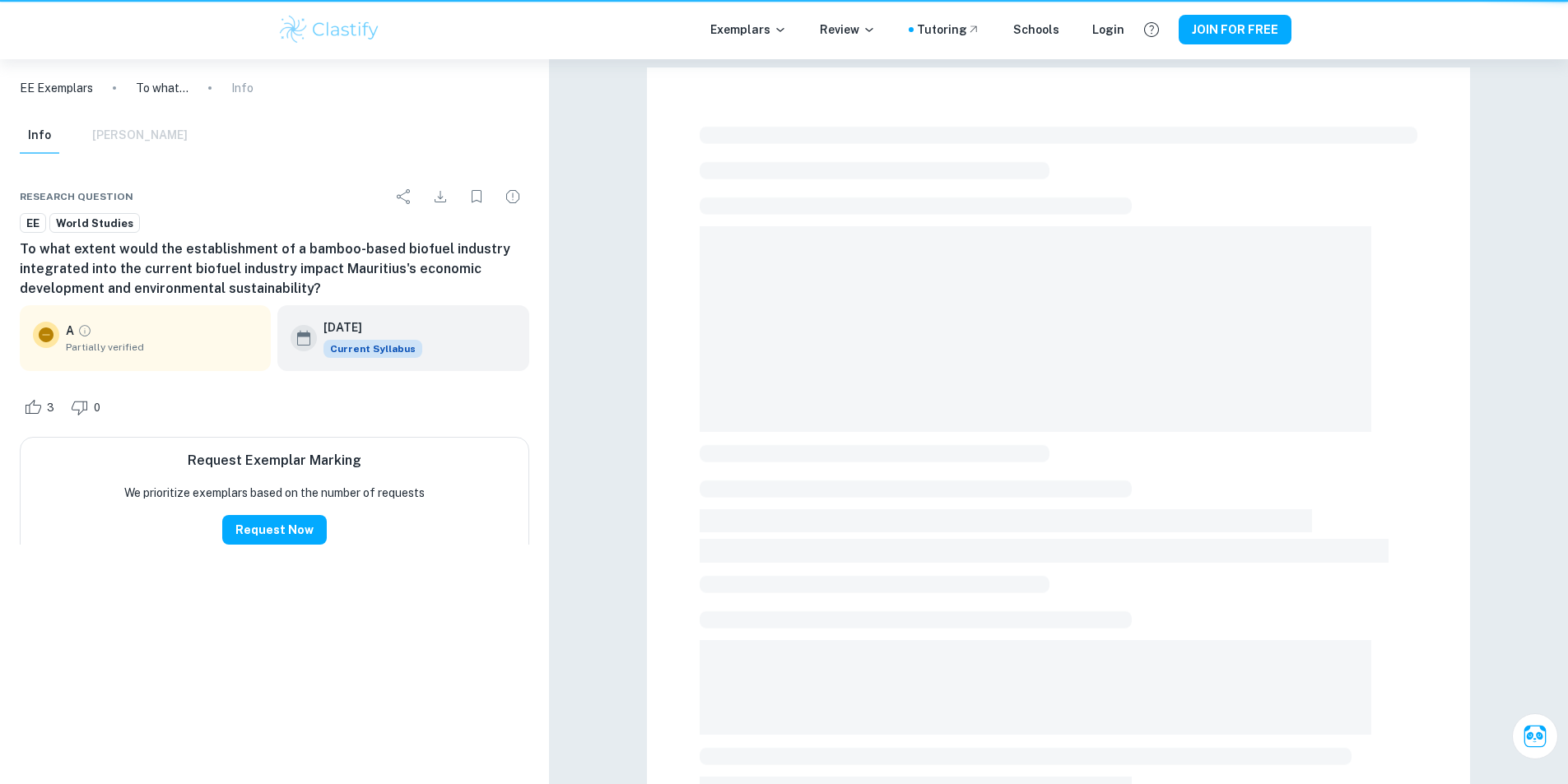
scroll to position [455, 0]
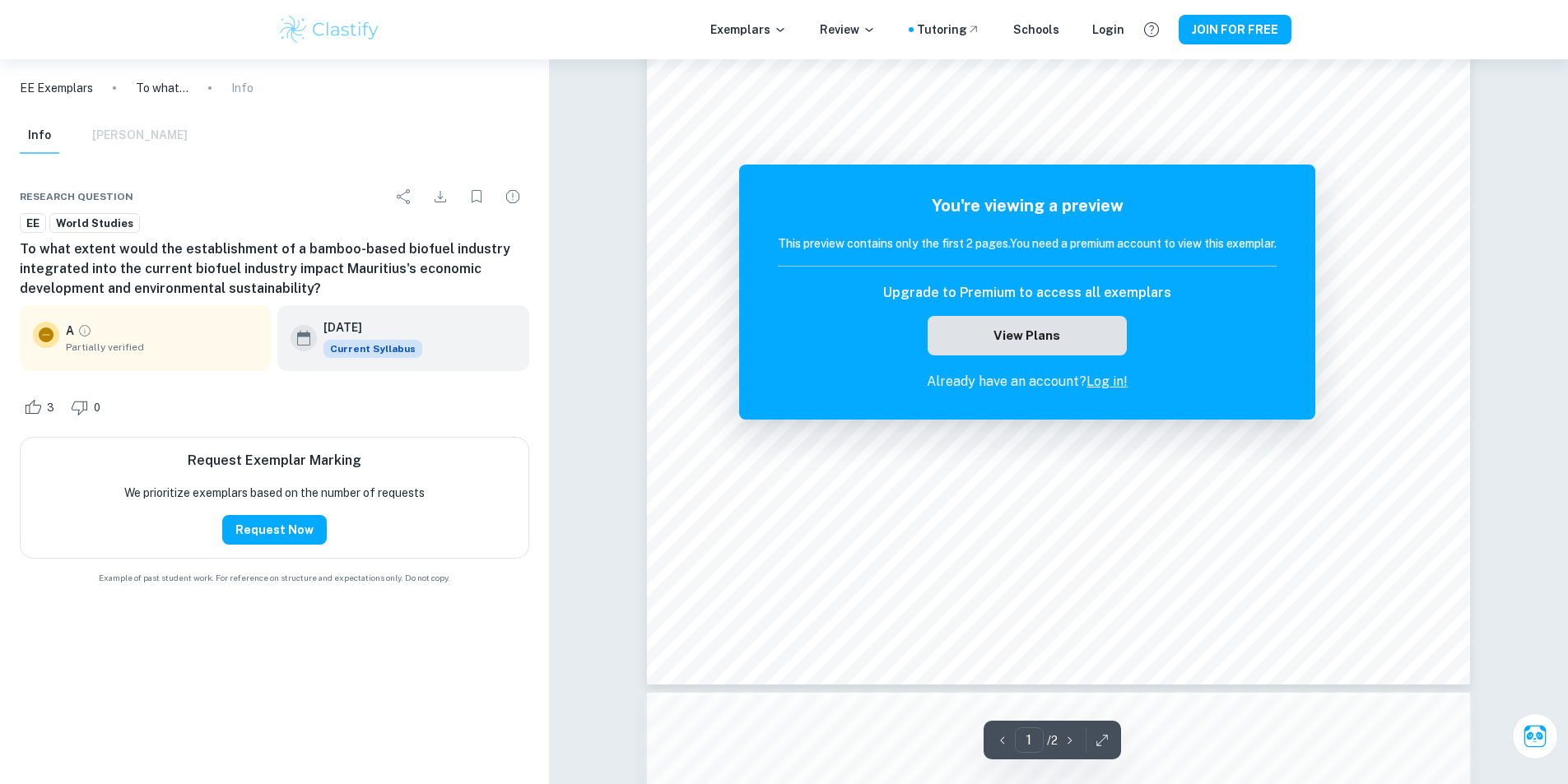
click at [1025, 333] on button "View Plans" at bounding box center [1027, 336] width 199 height 40
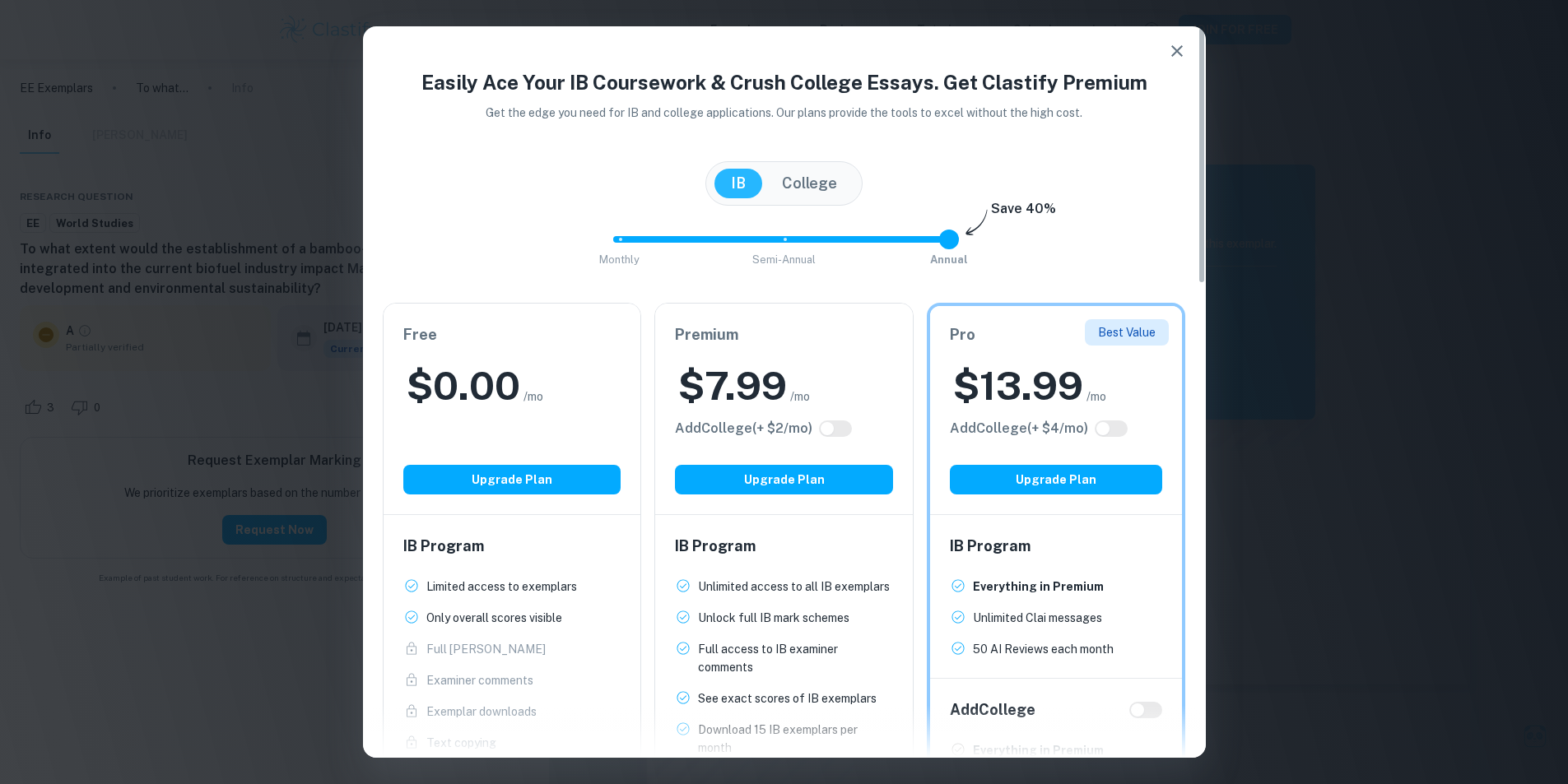
click at [784, 368] on h2 "$ 7.99" at bounding box center [732, 385] width 108 height 53
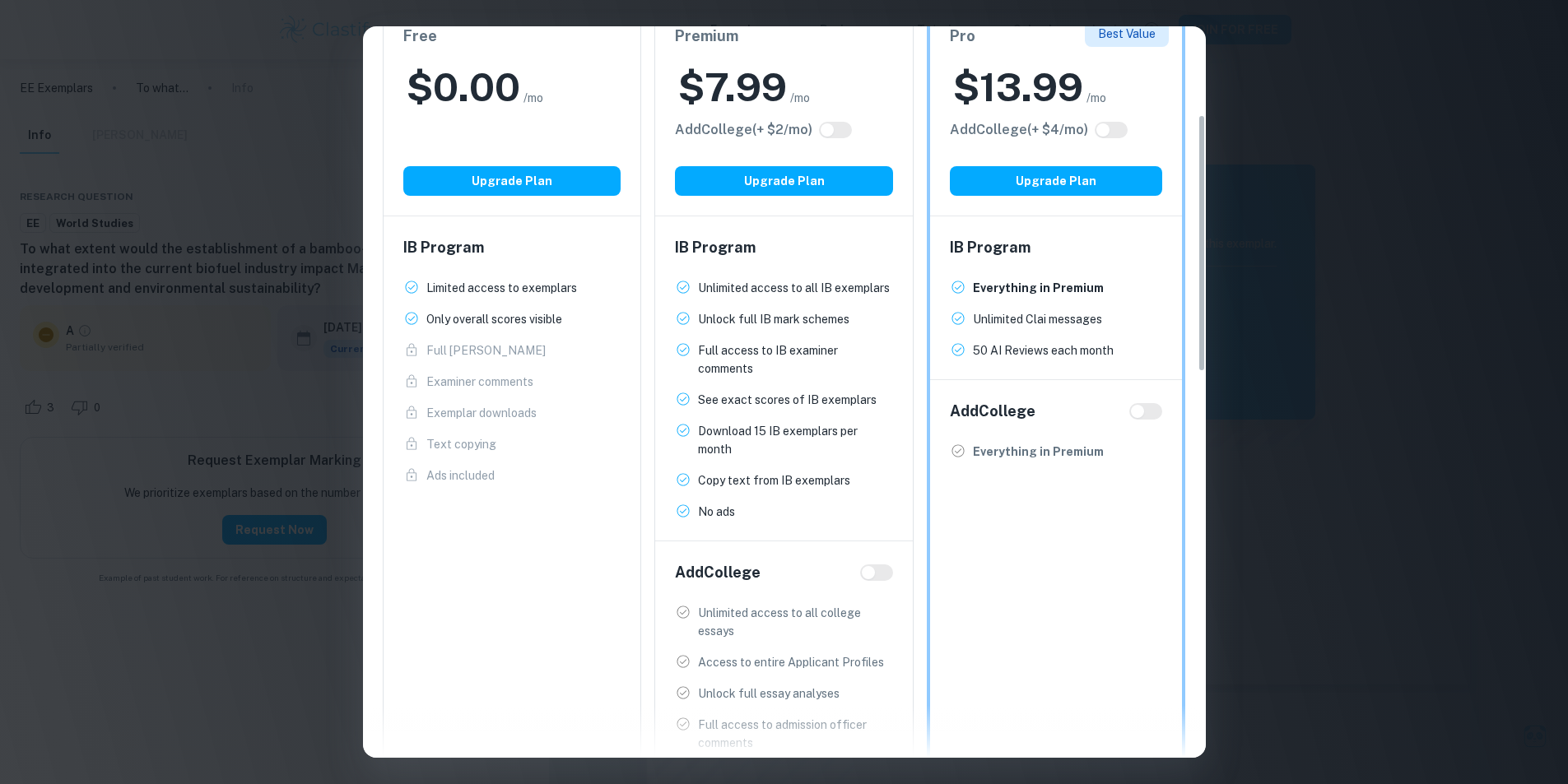
scroll to position [411, 0]
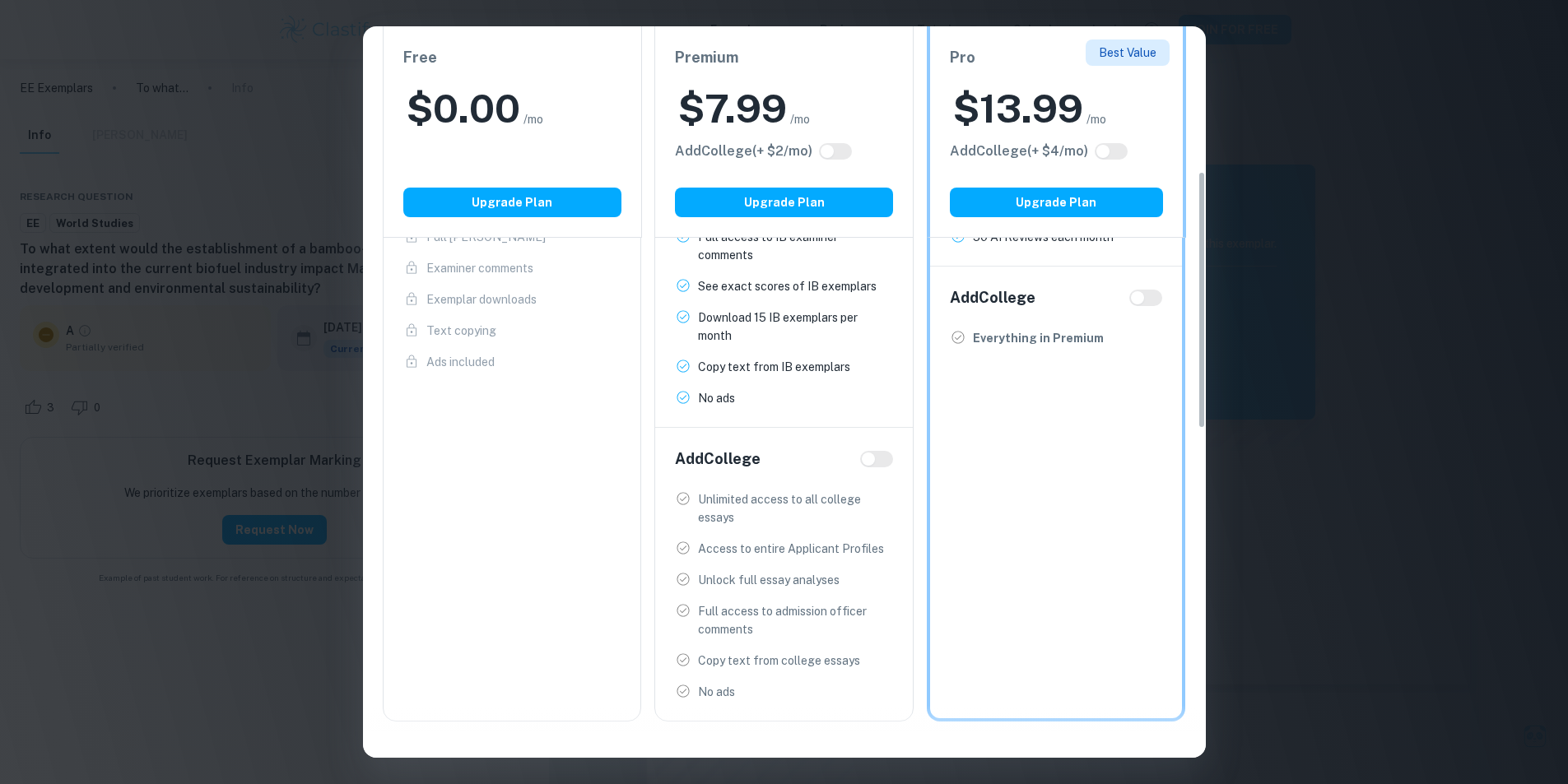
click at [881, 462] on input "checkbox" at bounding box center [869, 459] width 40 height 13
checkbox input "true"
click at [877, 458] on input "checkbox" at bounding box center [885, 459] width 40 height 13
checkbox input "false"
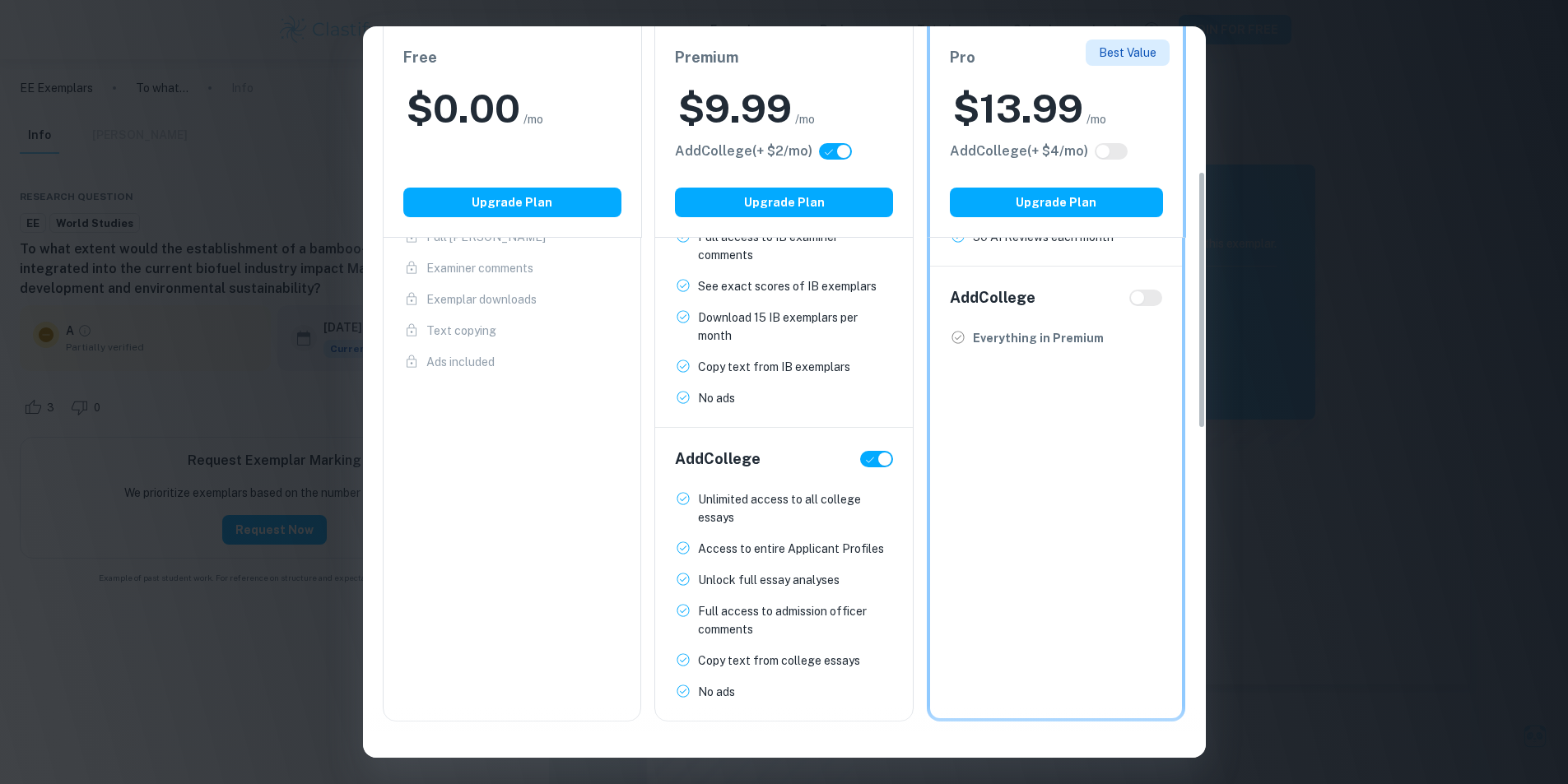
checkbox input "false"
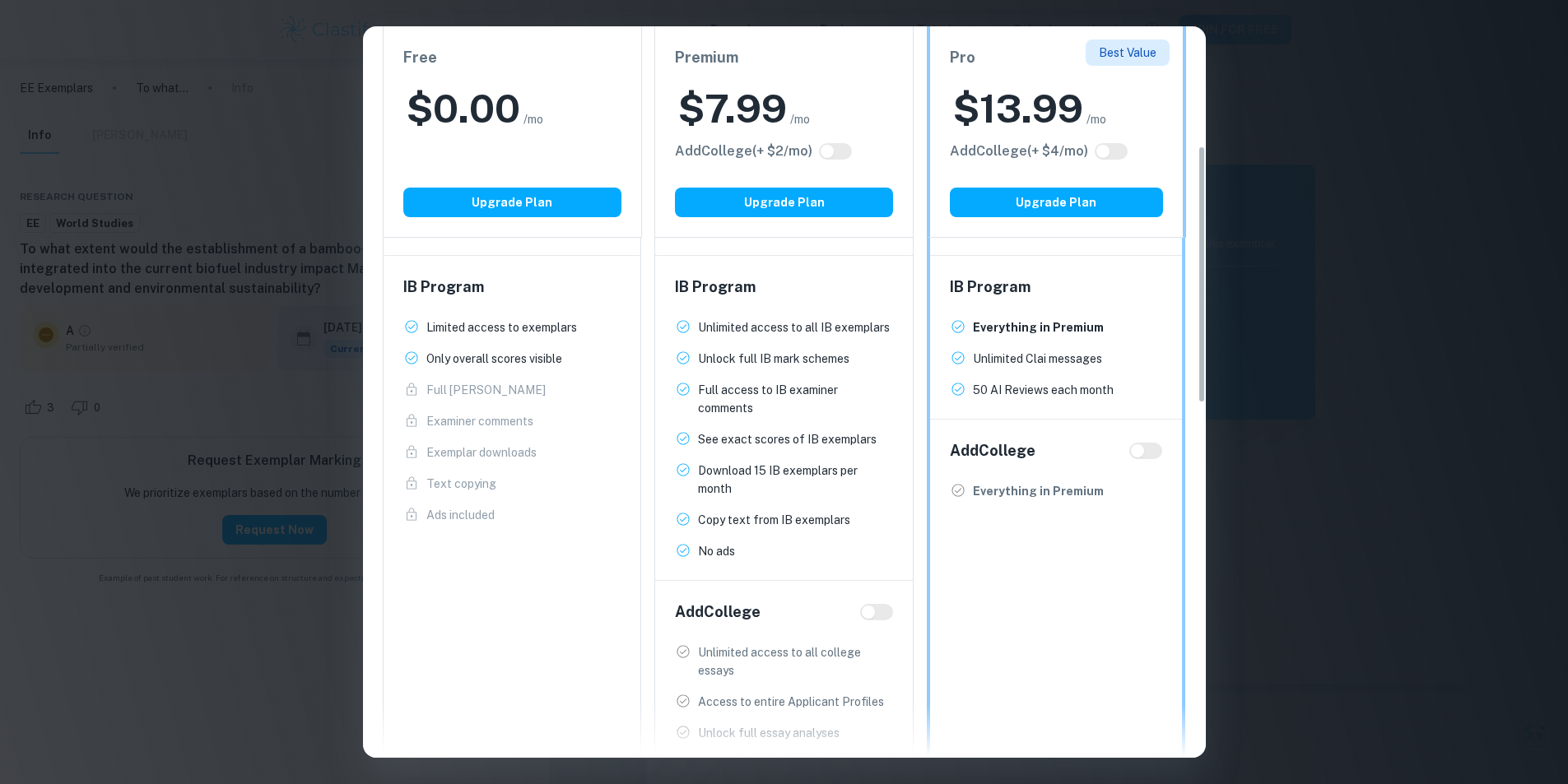
scroll to position [82, 0]
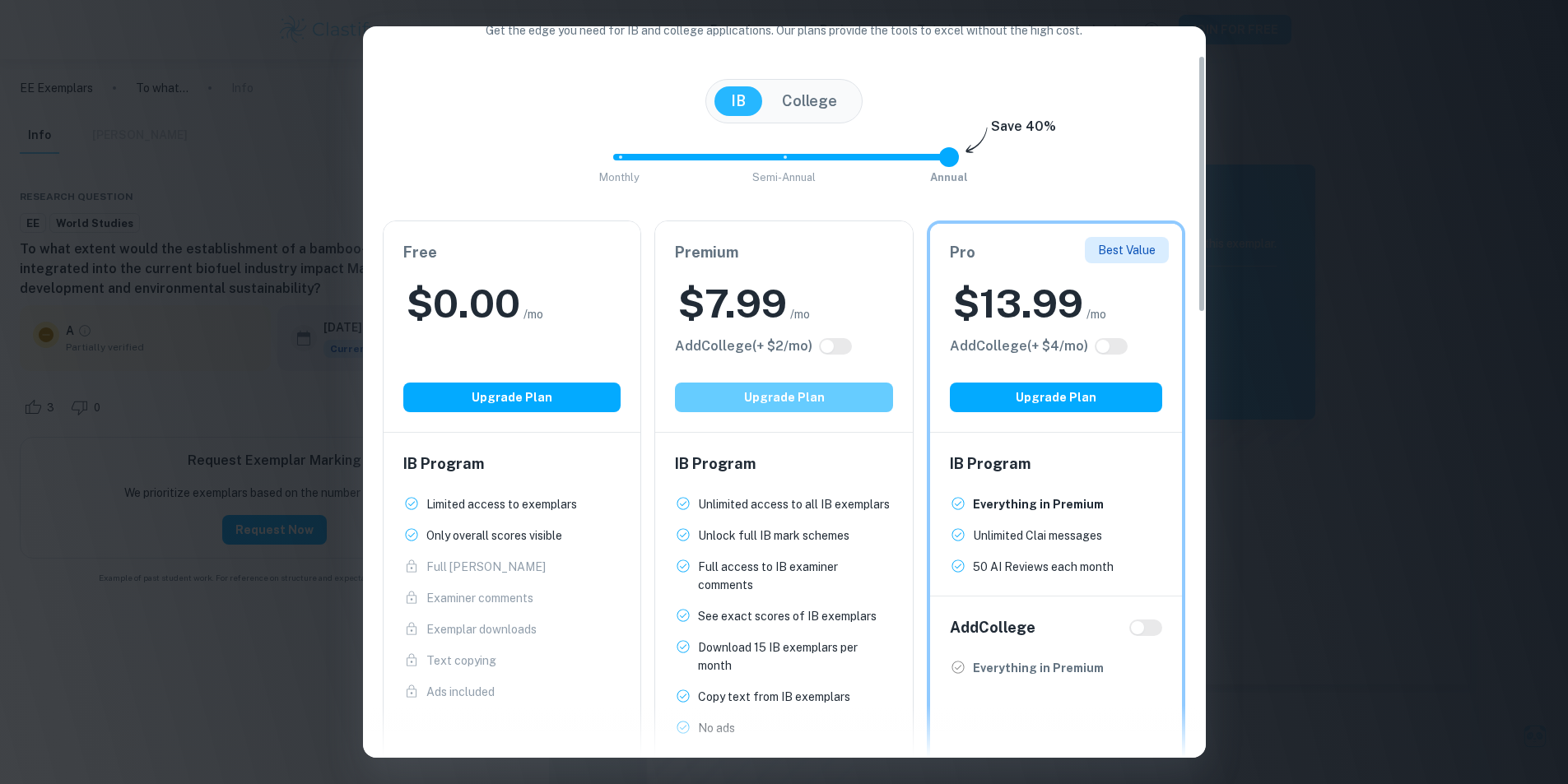
click at [834, 392] on button "Upgrade Plan" at bounding box center [784, 397] width 218 height 29
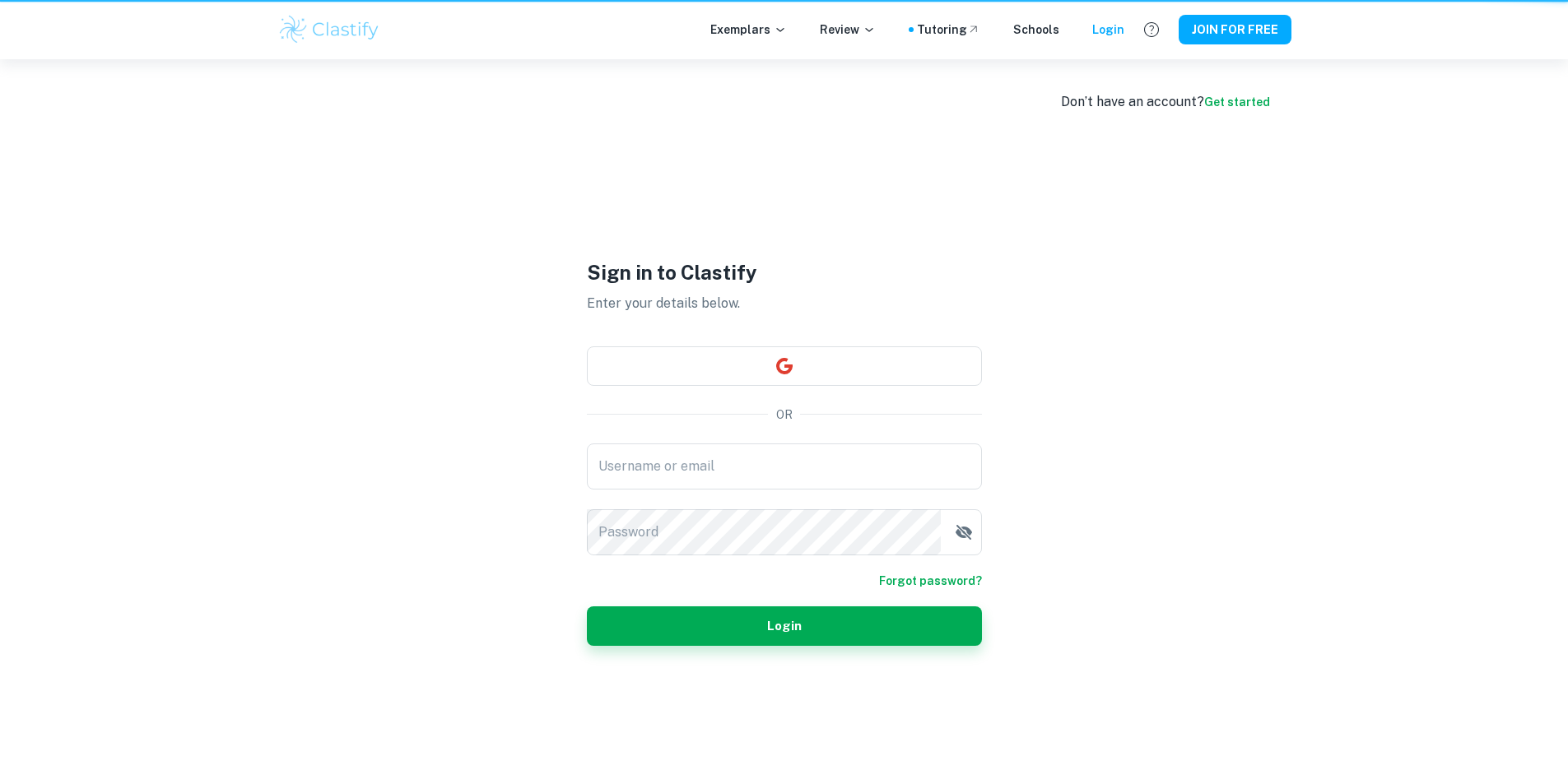
type input "J.Shah@whitgift.co.uk"
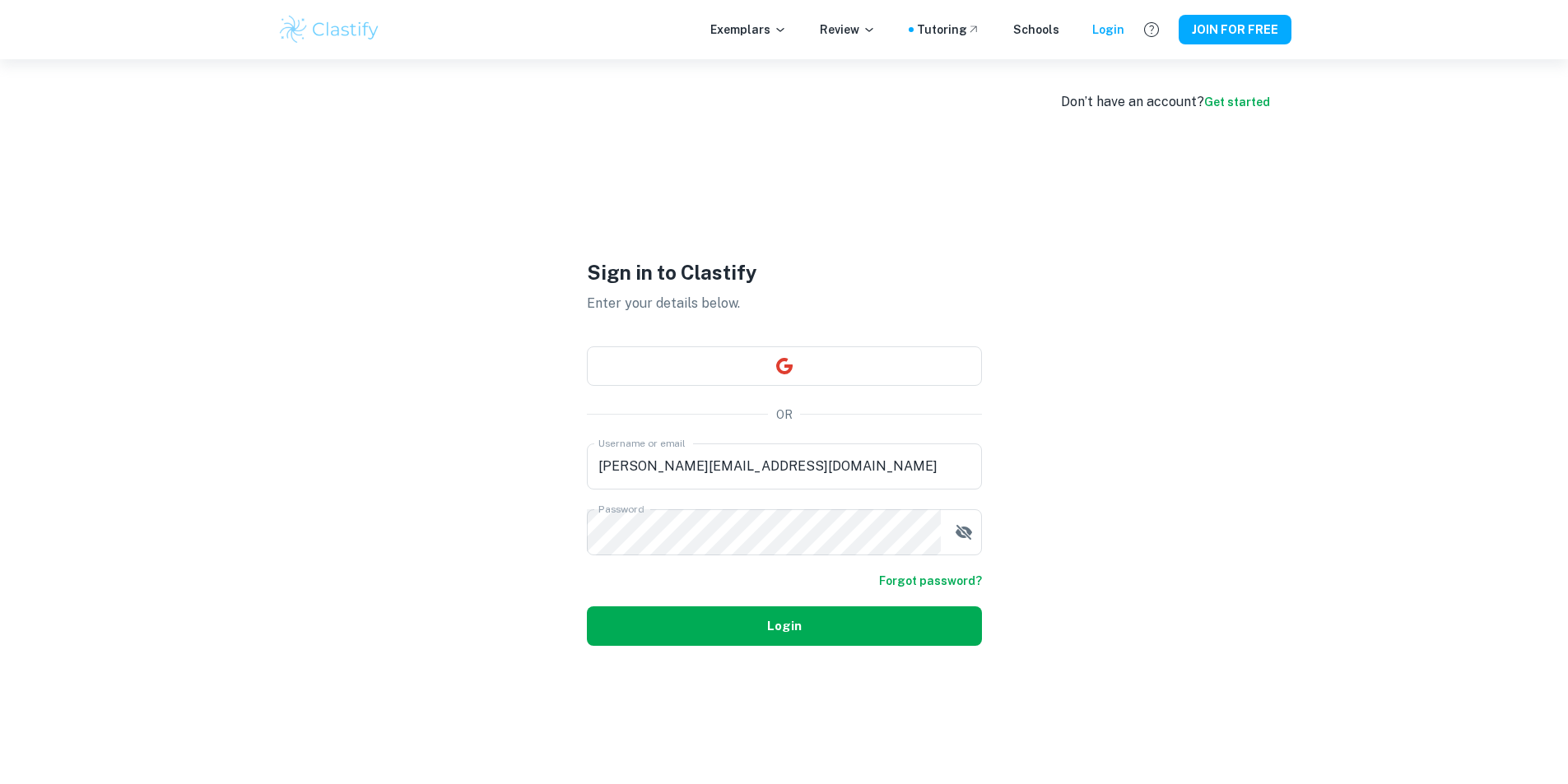
click at [836, 615] on button "Login" at bounding box center [784, 626] width 395 height 40
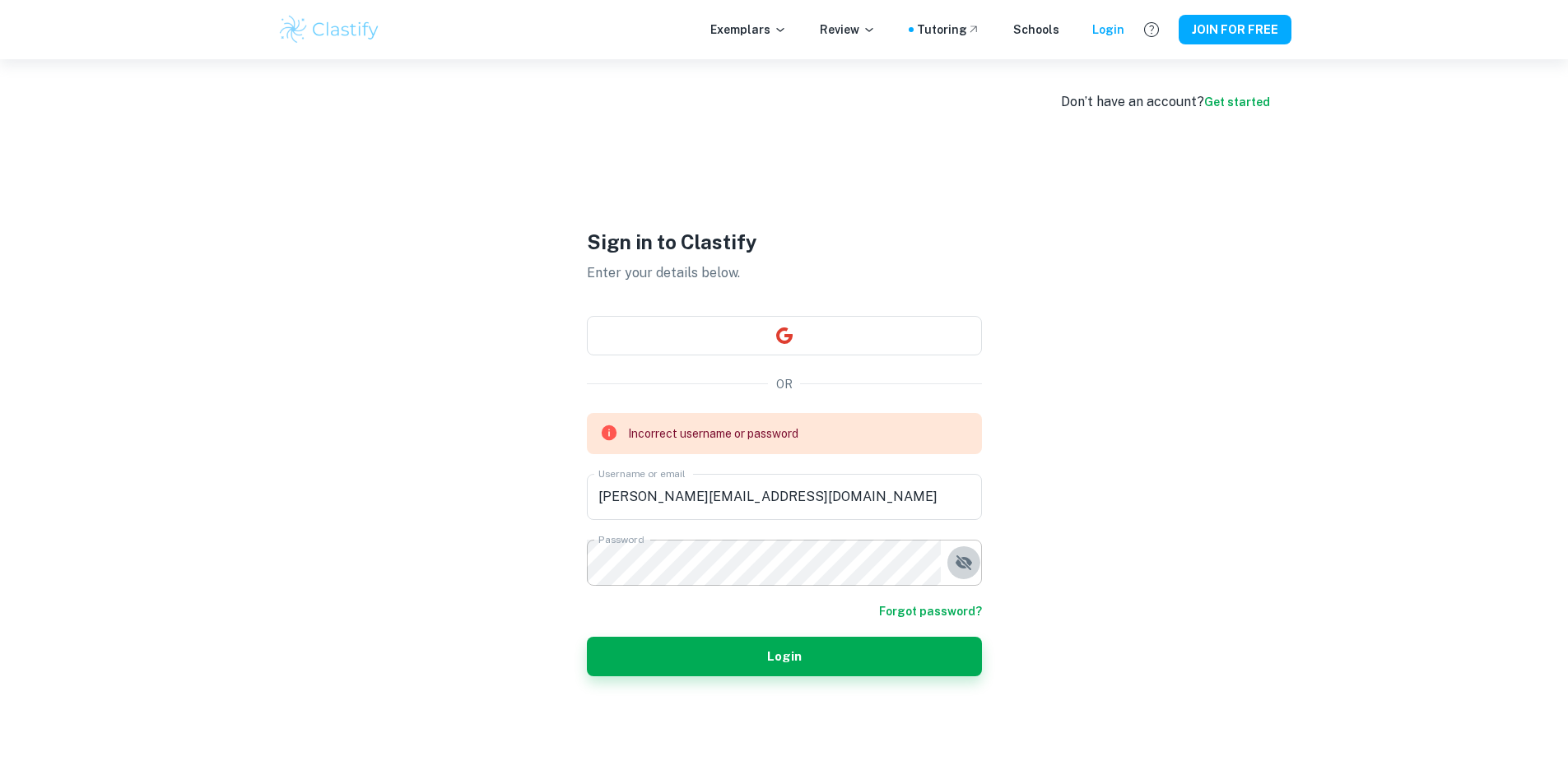
click at [957, 566] on icon "button" at bounding box center [963, 562] width 20 height 20
click at [959, 566] on icon "button" at bounding box center [963, 562] width 20 height 20
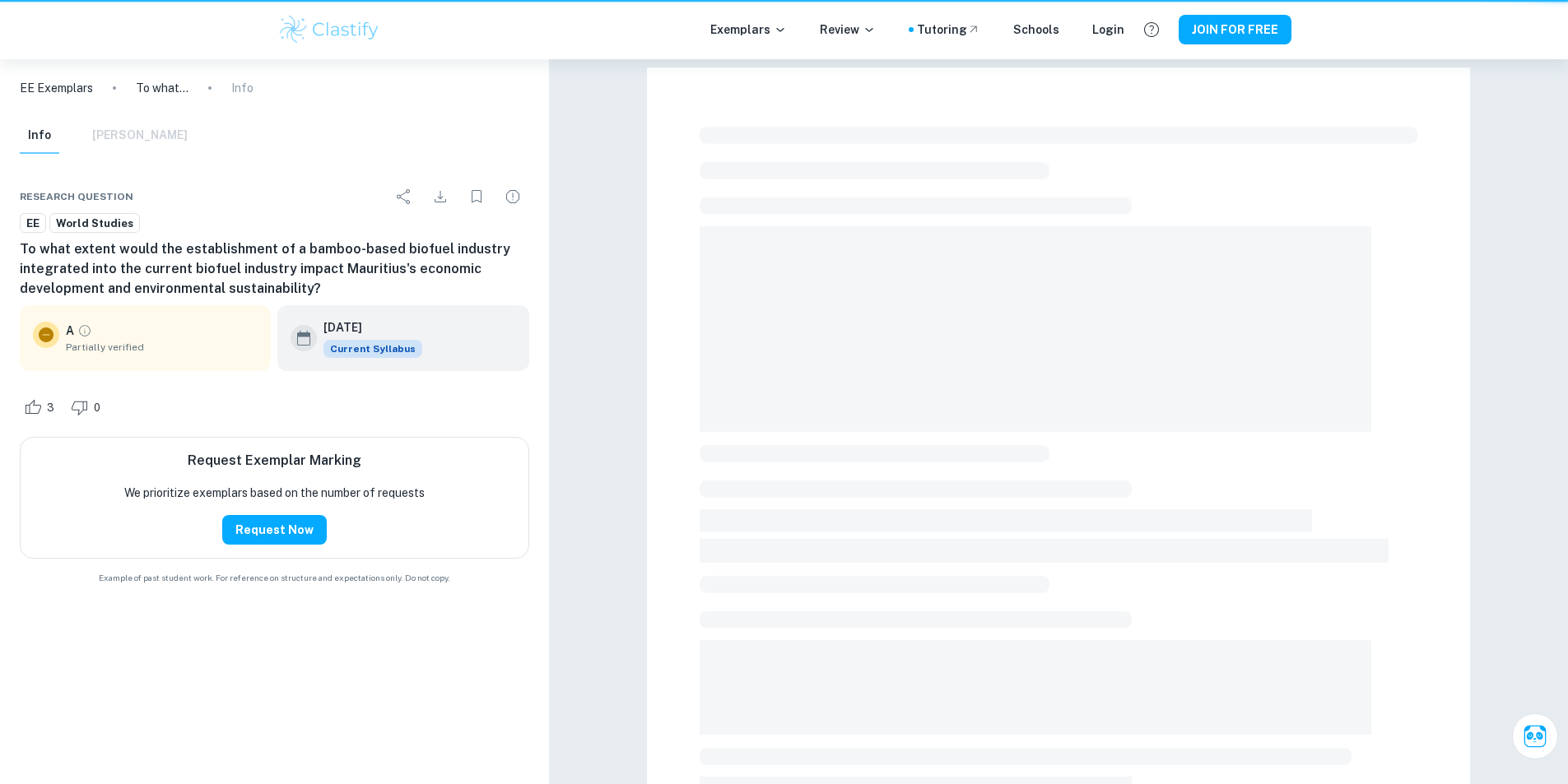
scroll to position [455, 0]
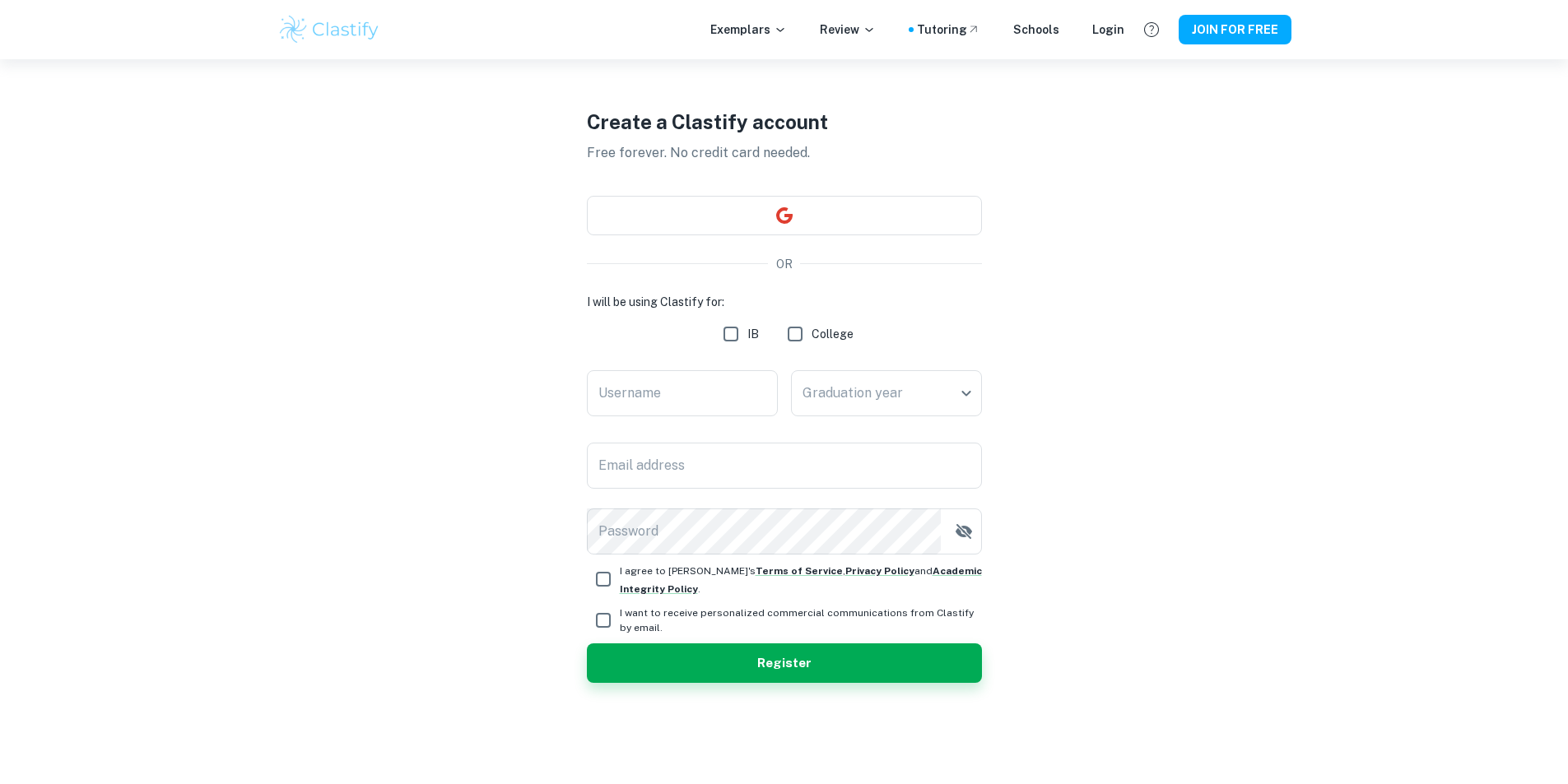
scroll to position [59, 0]
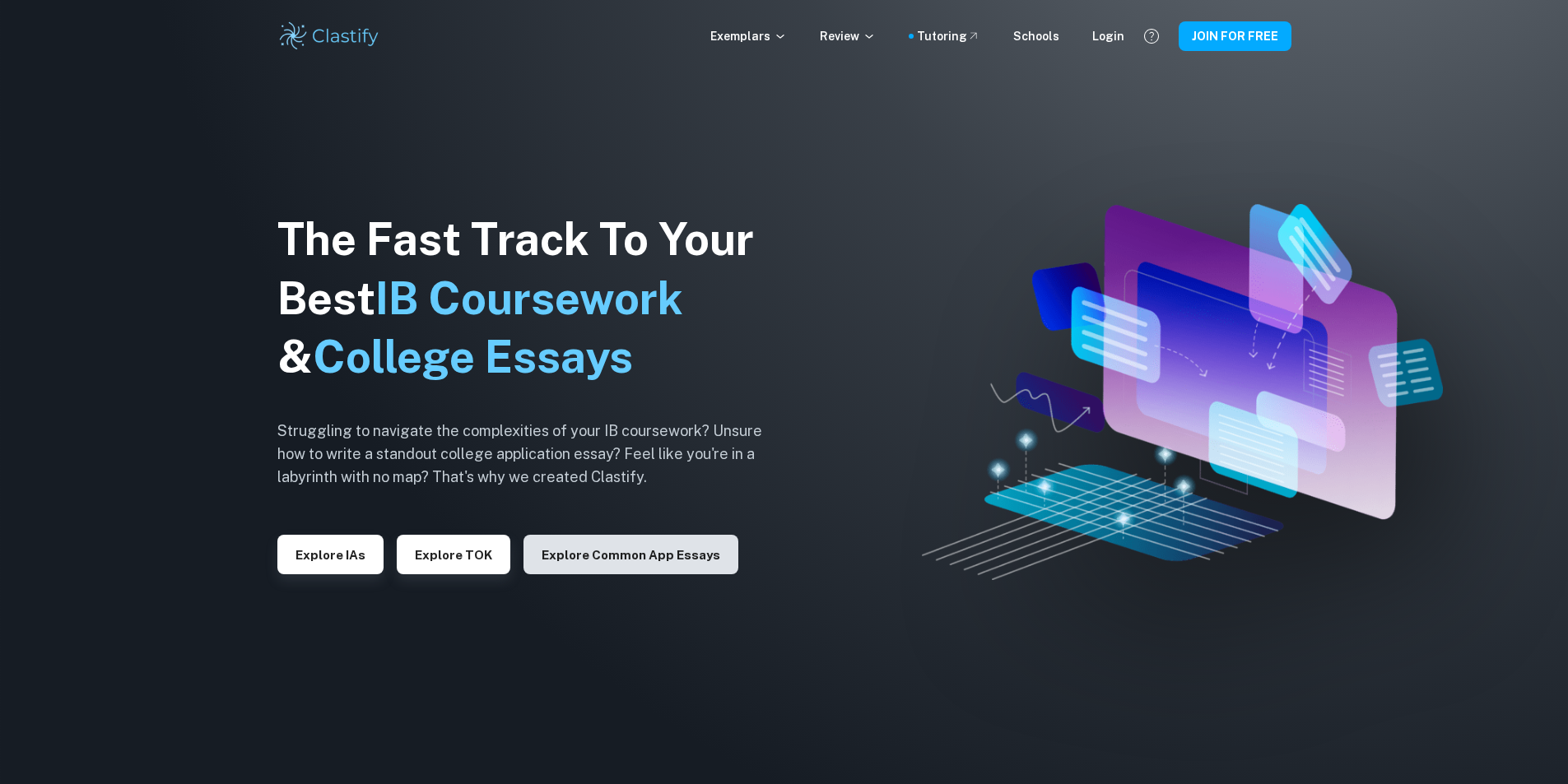
click at [556, 536] on button "Explore Common App essays" at bounding box center [631, 554] width 215 height 40
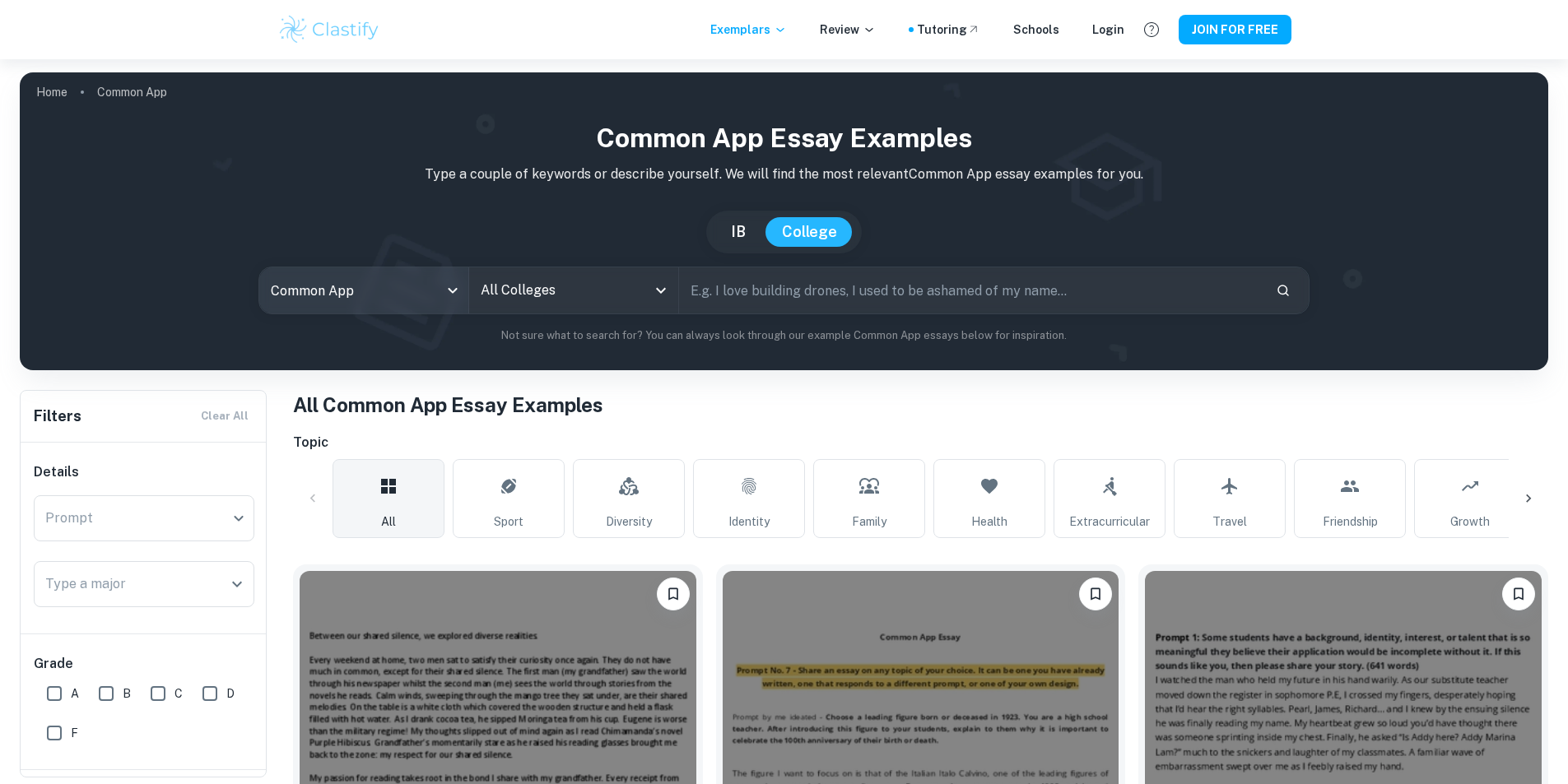
click at [410, 301] on body "We value your privacy We use cookies to enhance your browsing experience, serve…" at bounding box center [784, 451] width 1568 height 784
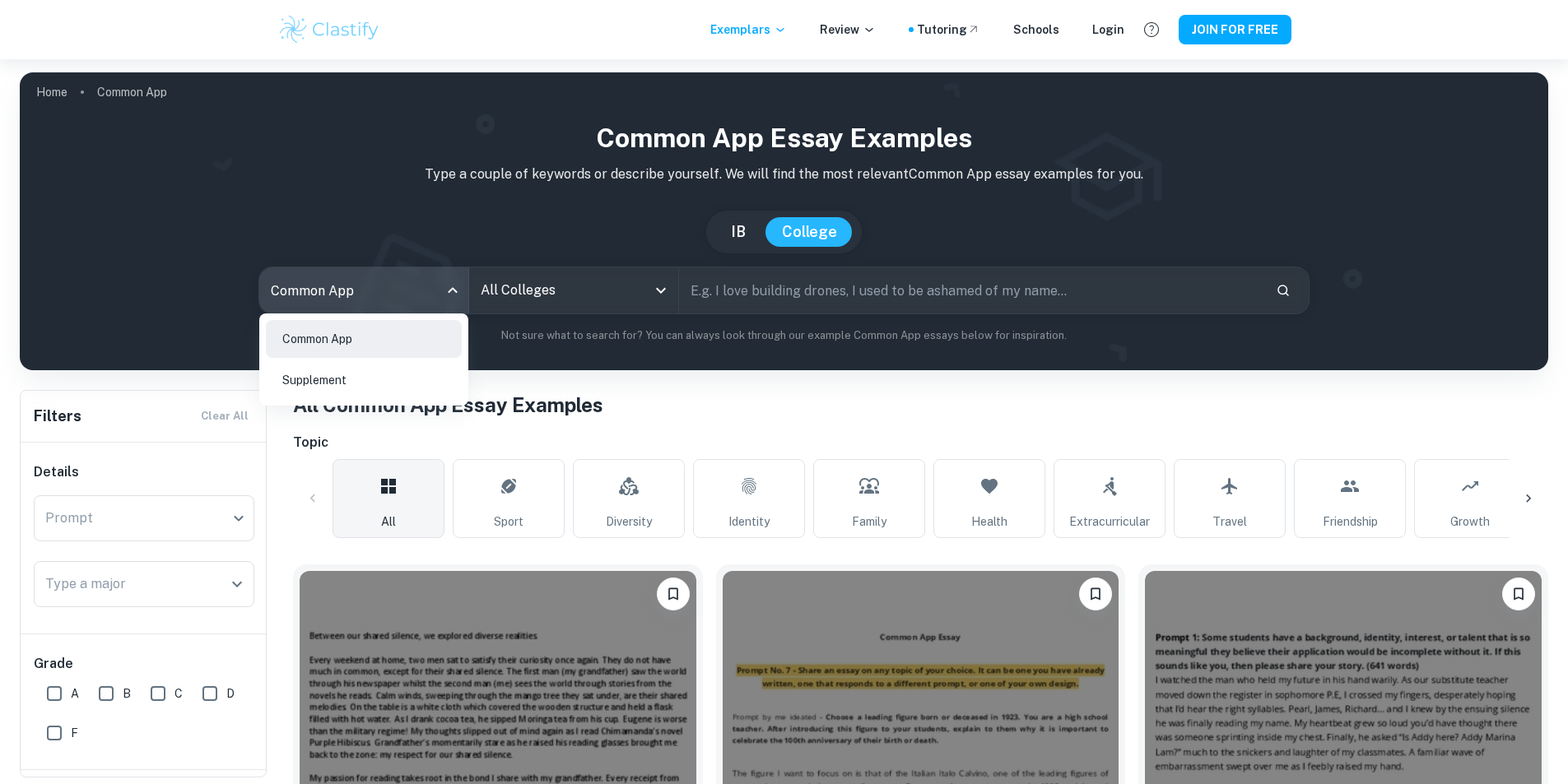
drag, startPoint x: 494, startPoint y: 274, endPoint x: 508, endPoint y: 274, distance: 14.0
click at [498, 273] on div at bounding box center [784, 392] width 1568 height 784
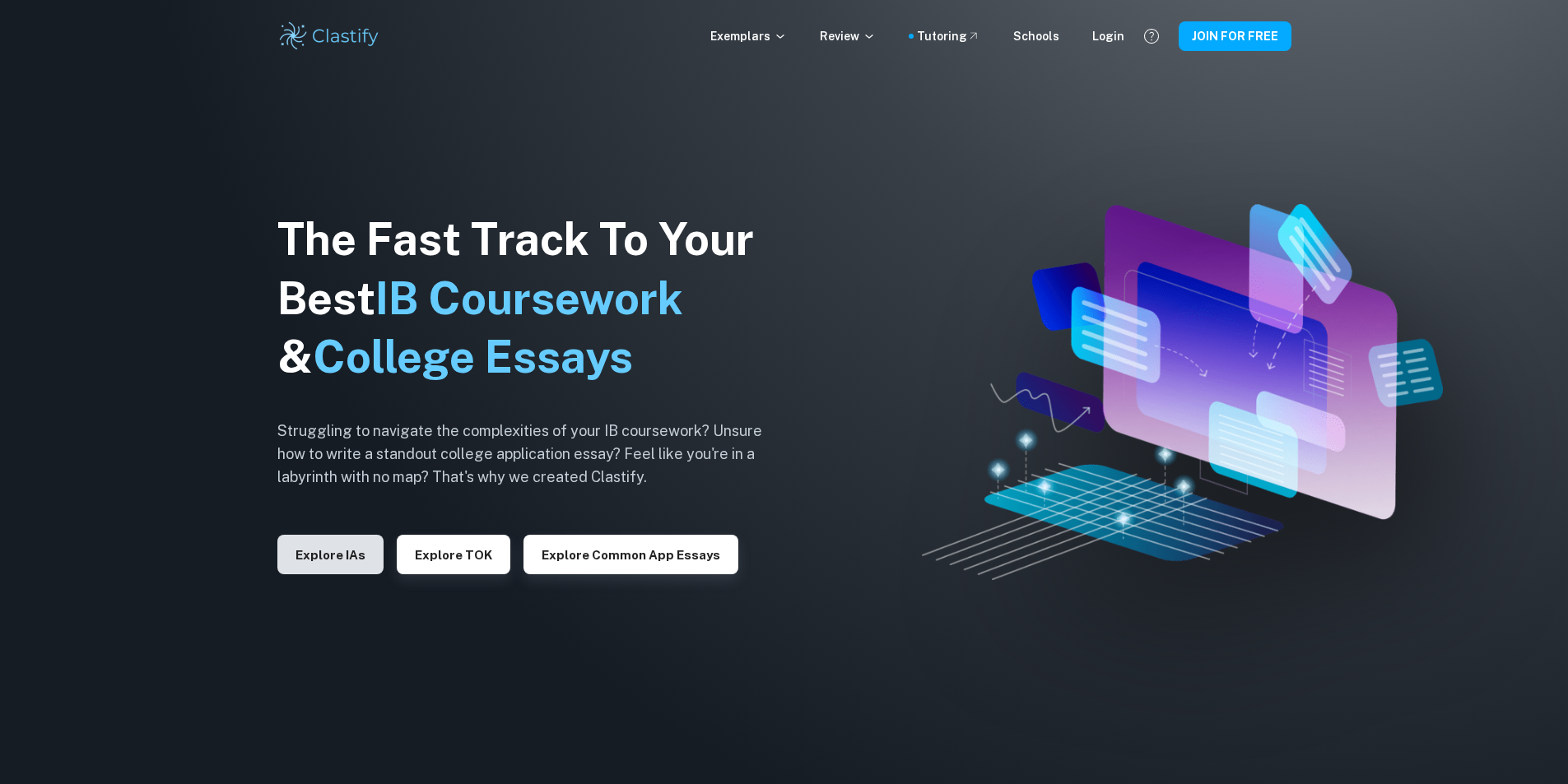
click at [319, 573] on button "Explore IAs" at bounding box center [331, 554] width 106 height 40
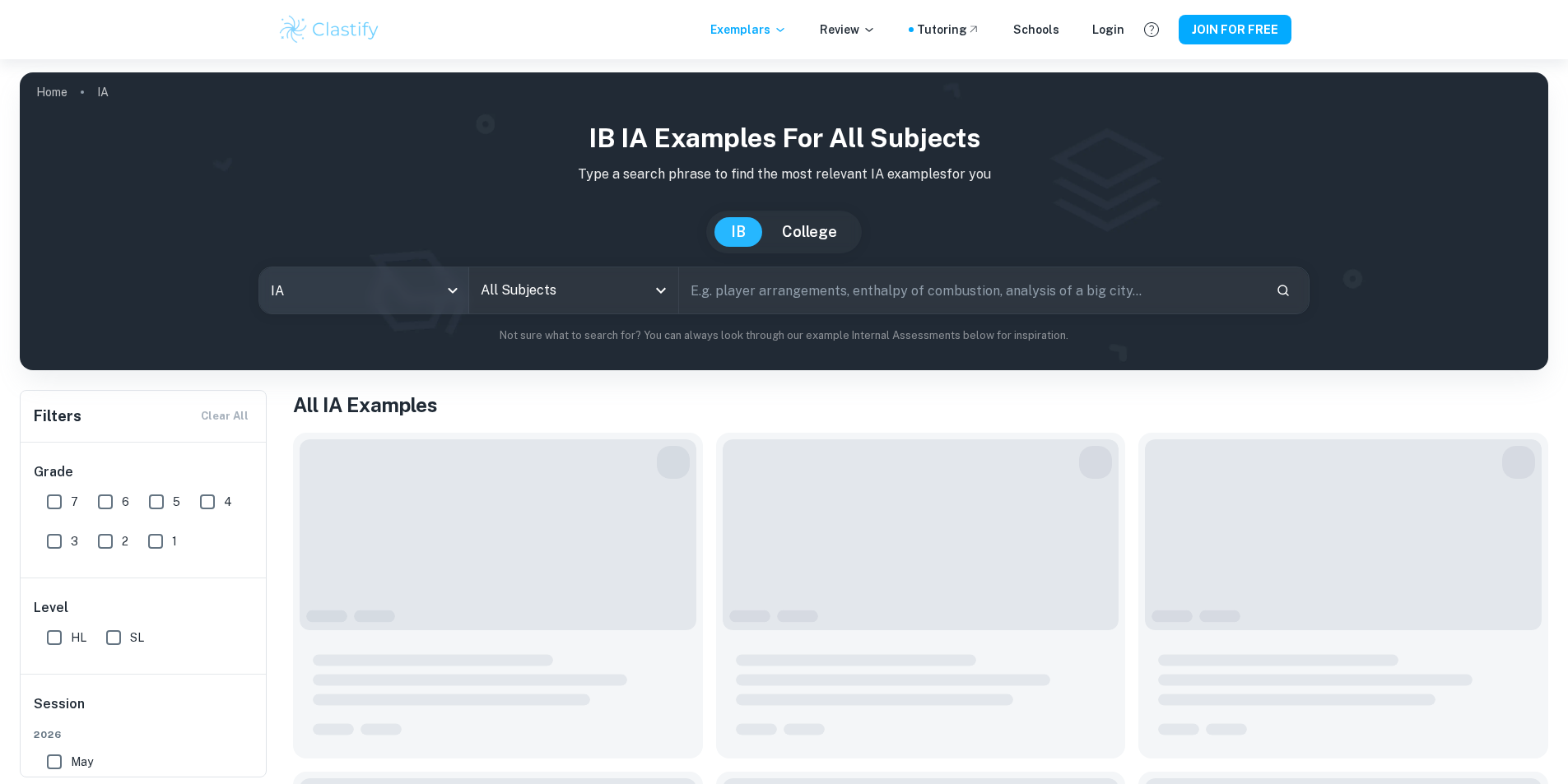
click at [394, 293] on body "We value your privacy We use cookies to enhance your browsing experience, serve…" at bounding box center [784, 451] width 1568 height 784
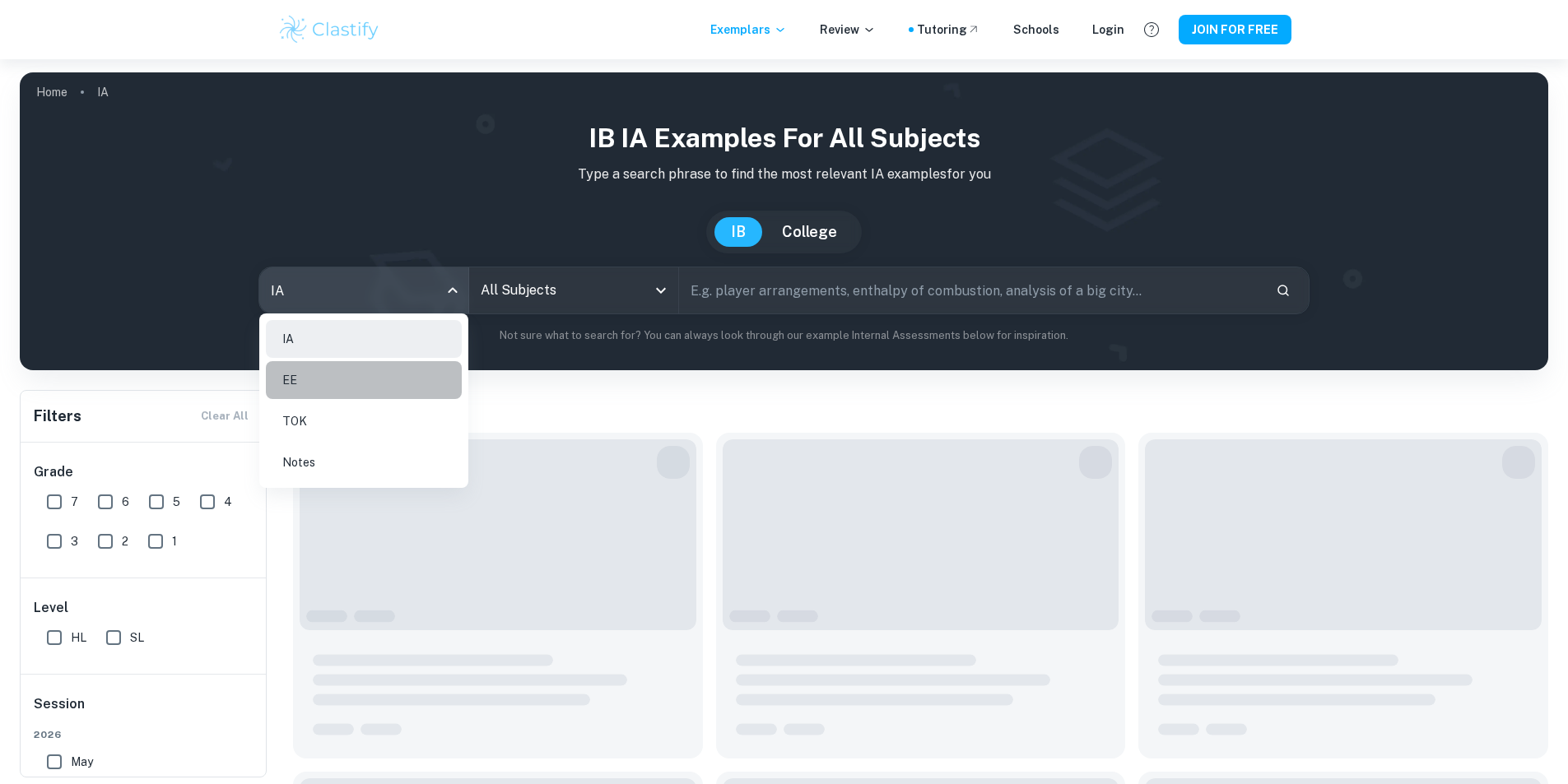
click at [364, 382] on li "EE" at bounding box center [364, 380] width 196 height 38
type input "ee"
click at [521, 298] on div at bounding box center [784, 392] width 1568 height 784
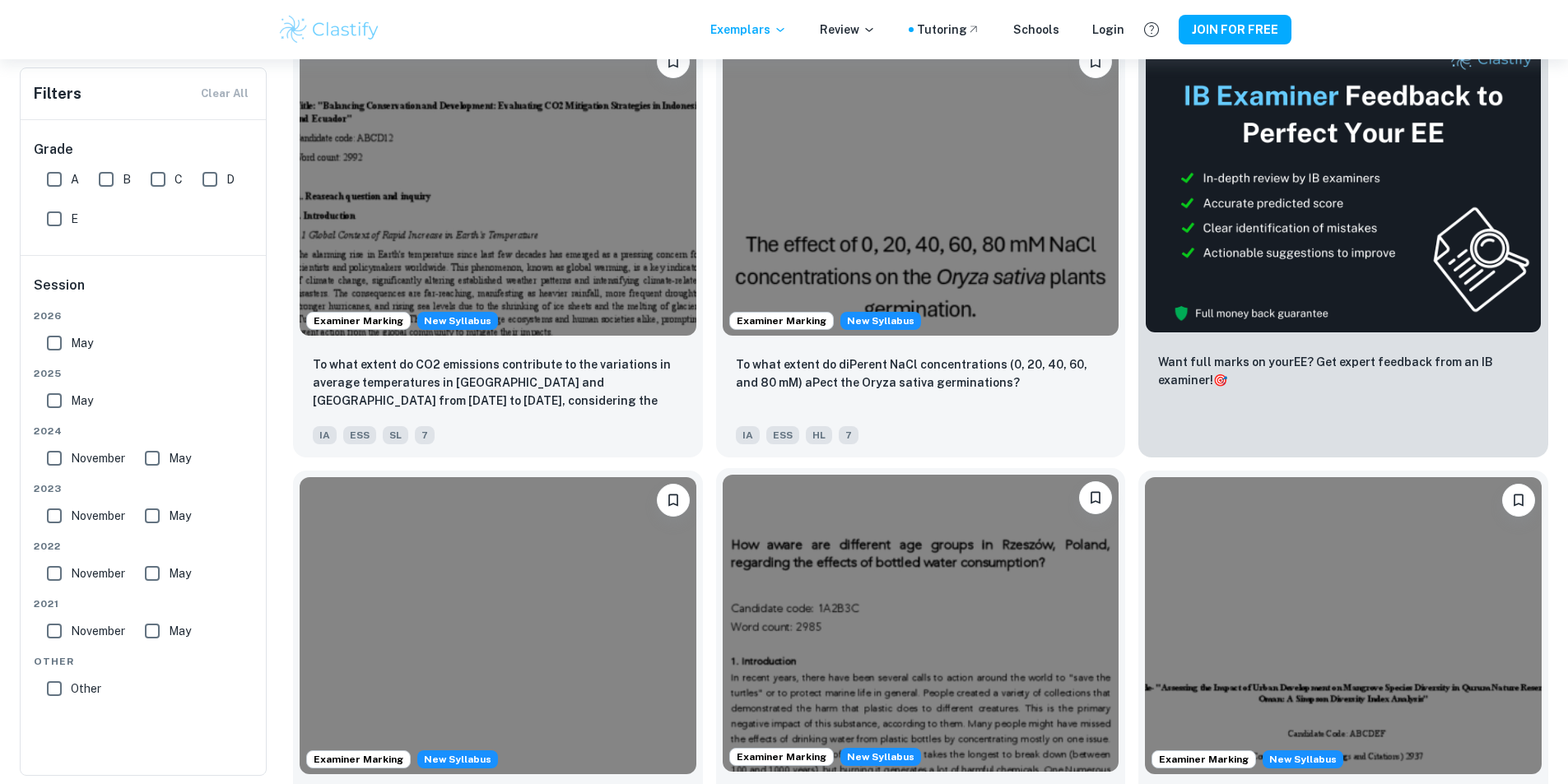
scroll to position [82, 0]
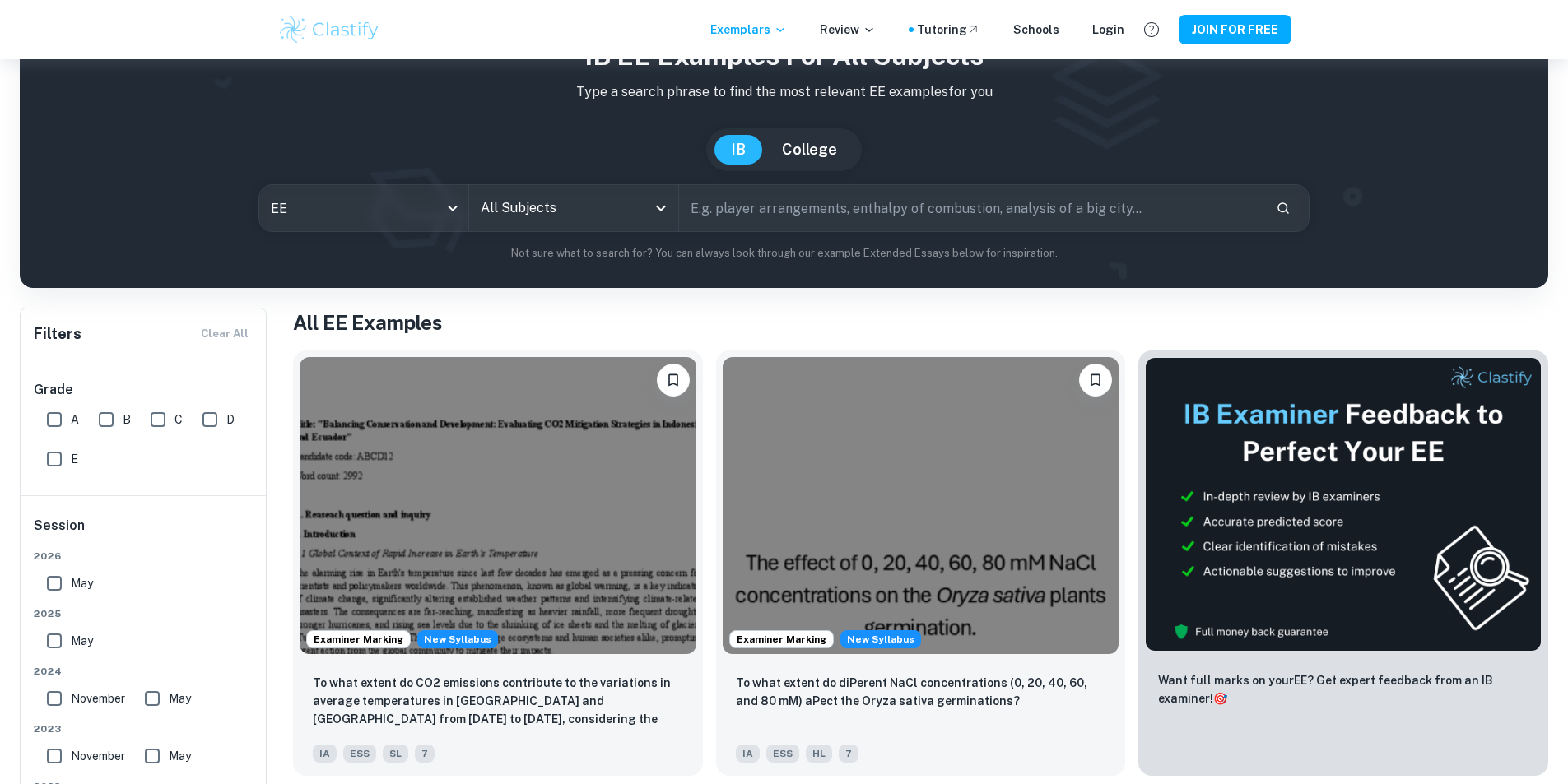
click at [567, 242] on div "IB EE examples for all subjects Type a search phrase to find the most relevant …" at bounding box center [784, 149] width 1502 height 225
click at [592, 227] on div "All Subjects" at bounding box center [574, 207] width 209 height 46
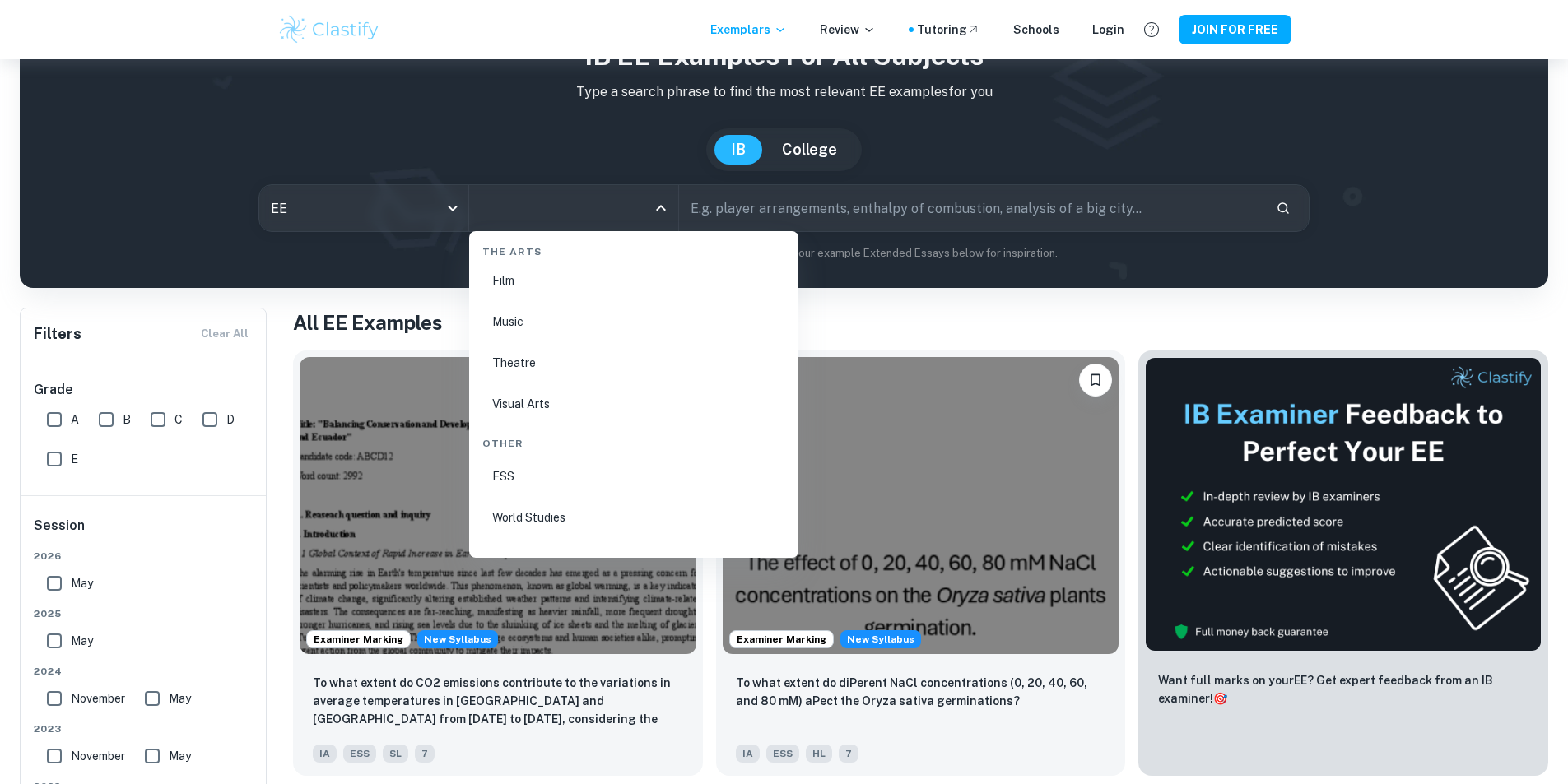
scroll to position [2866, 0]
click at [603, 451] on li "ESS" at bounding box center [633, 450] width 316 height 38
type input "ESS"
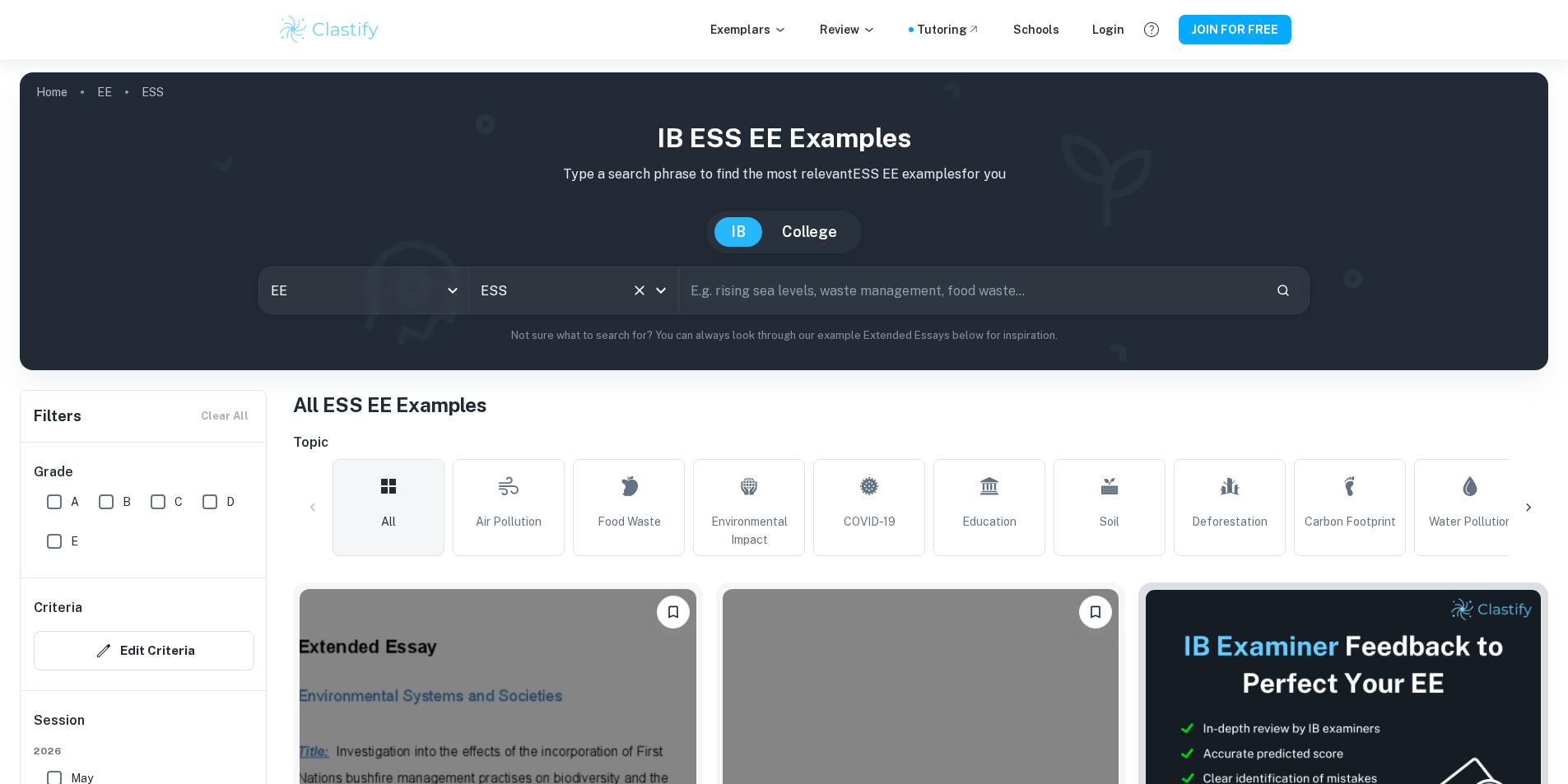
click at [525, 285] on input "ESS" at bounding box center [550, 291] width 148 height 31
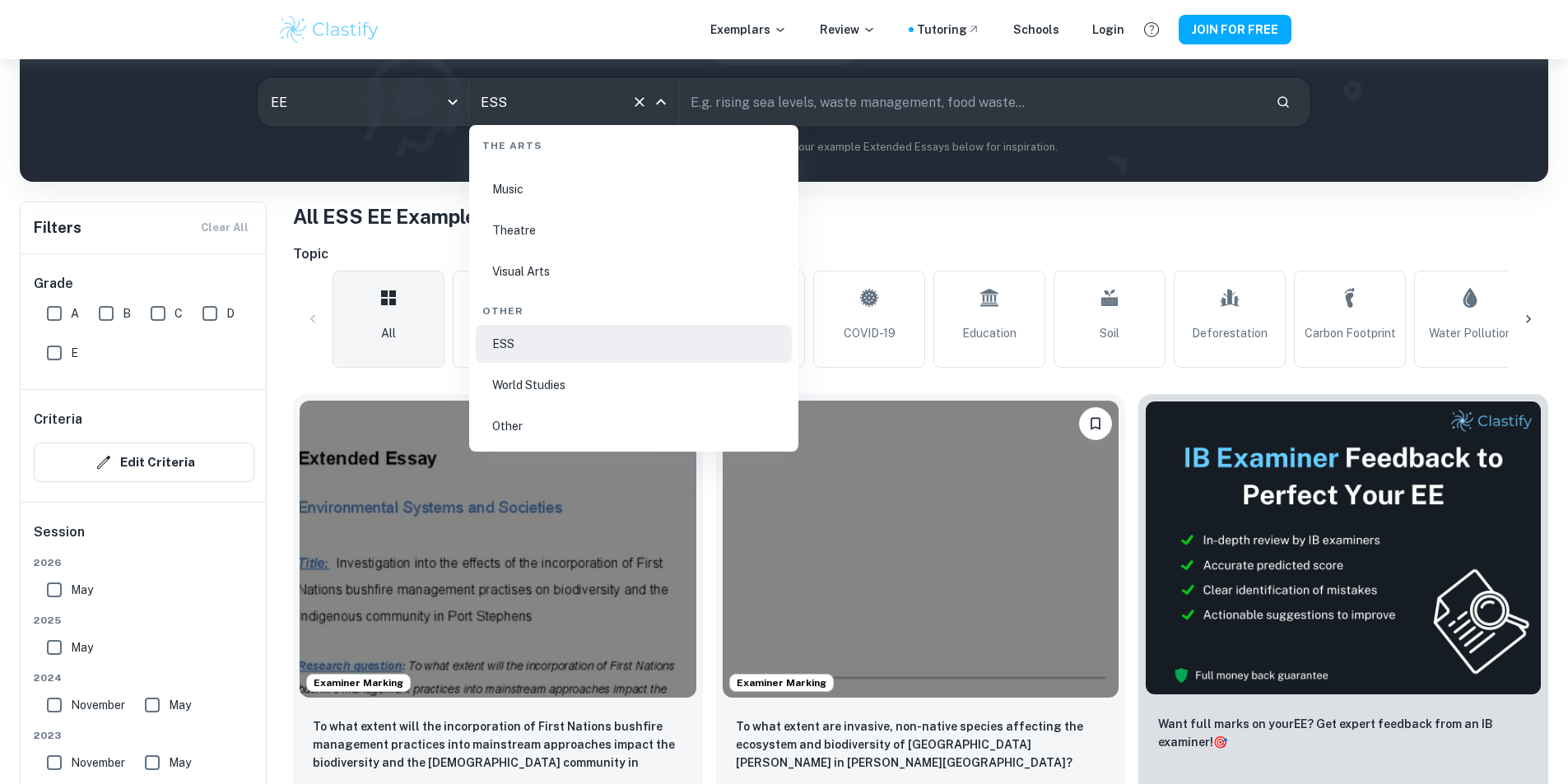
scroll to position [504, 0]
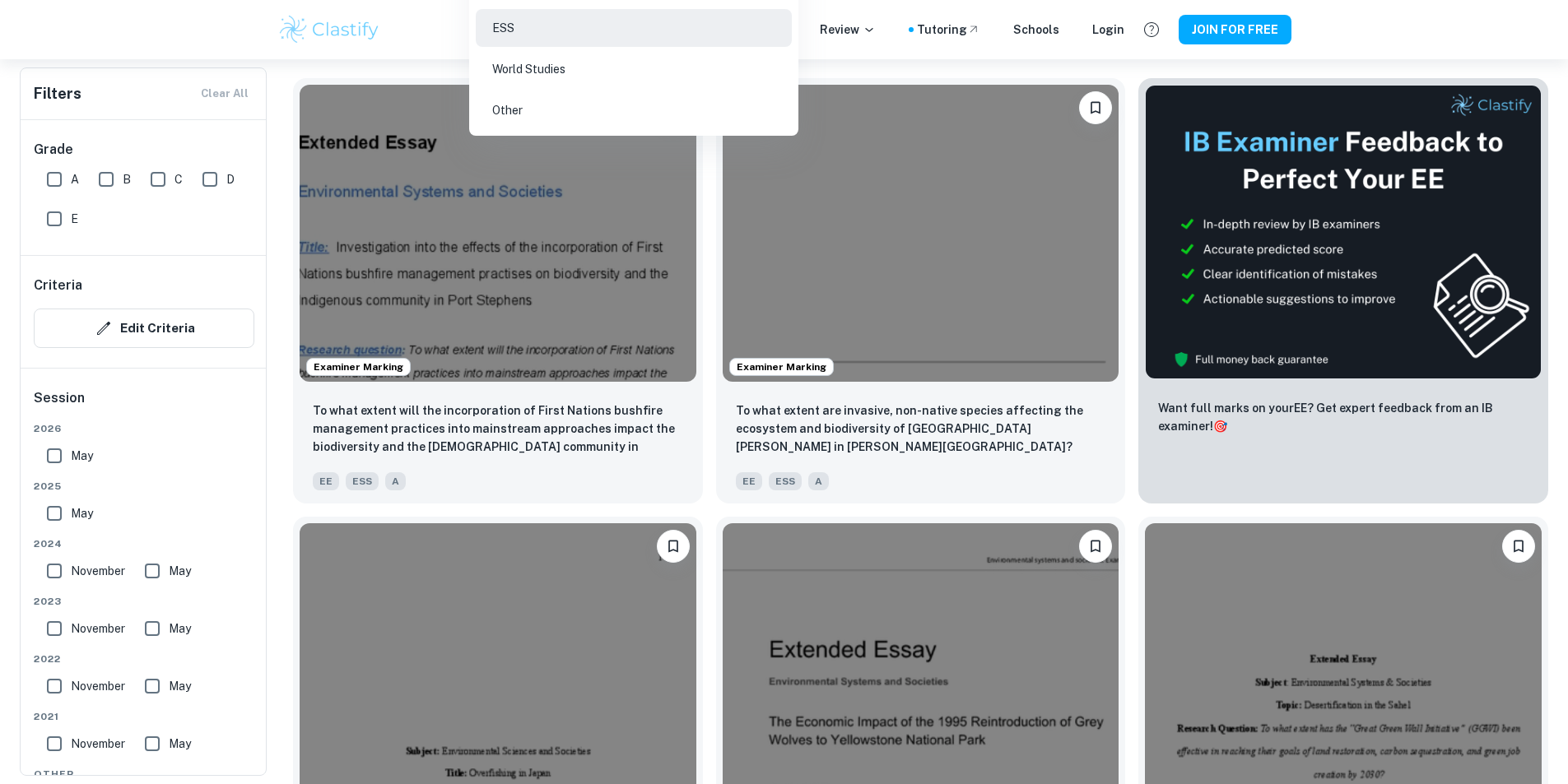
drag, startPoint x: 580, startPoint y: 64, endPoint x: 580, endPoint y: 73, distance: 9.0
click at [580, 64] on li "World Studies" at bounding box center [633, 69] width 316 height 38
type input "World Studies"
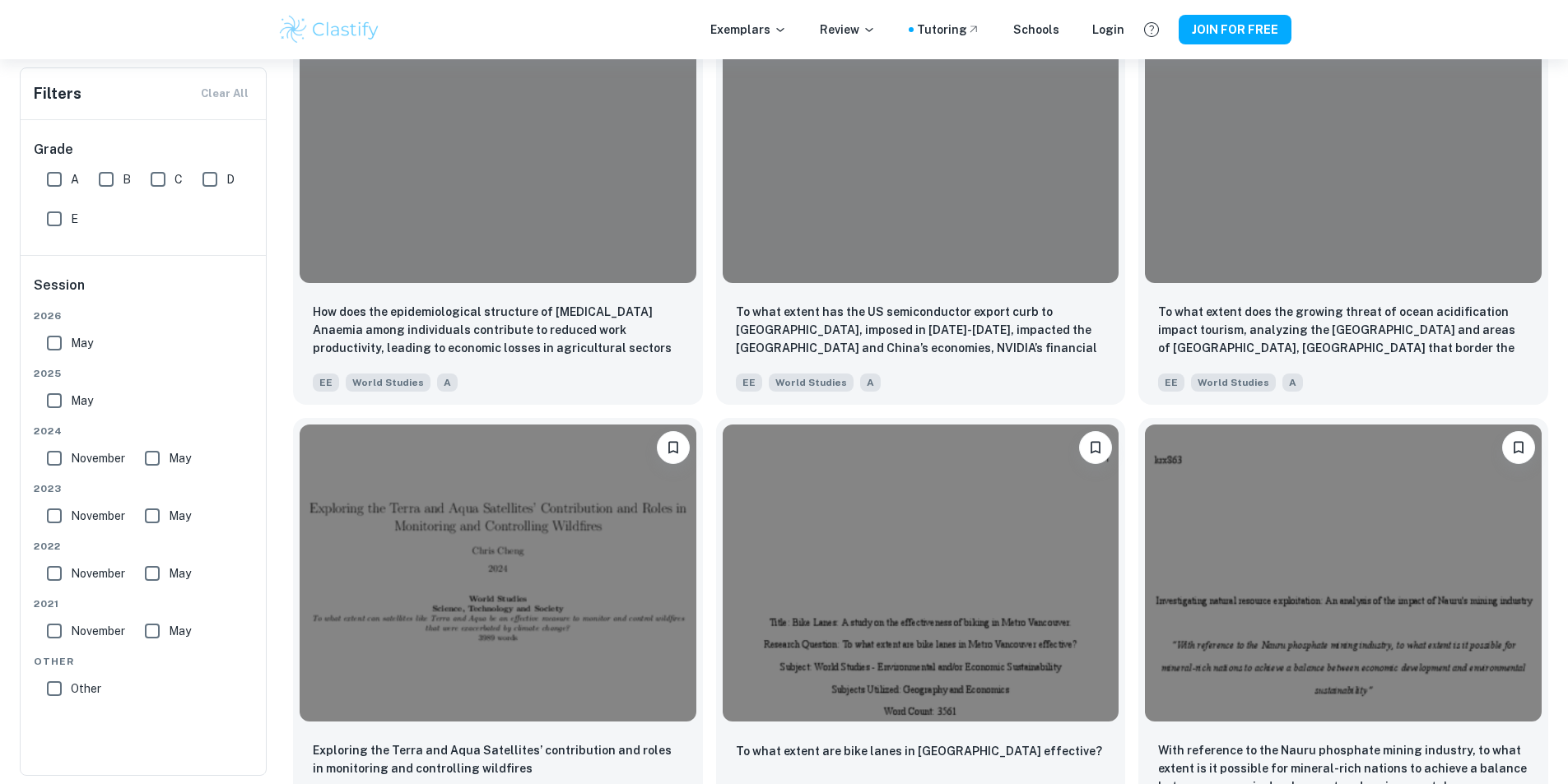
scroll to position [1727, 0]
